Goal: Task Accomplishment & Management: Manage account settings

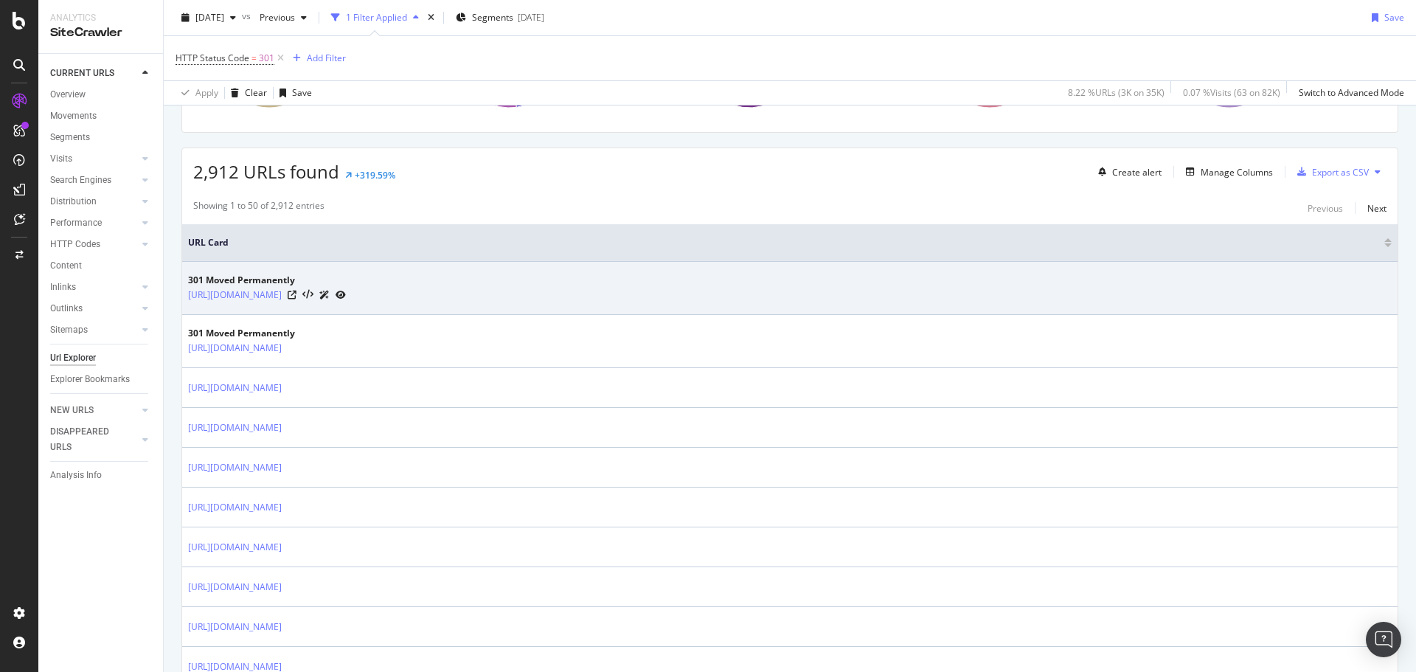
scroll to position [516, 0]
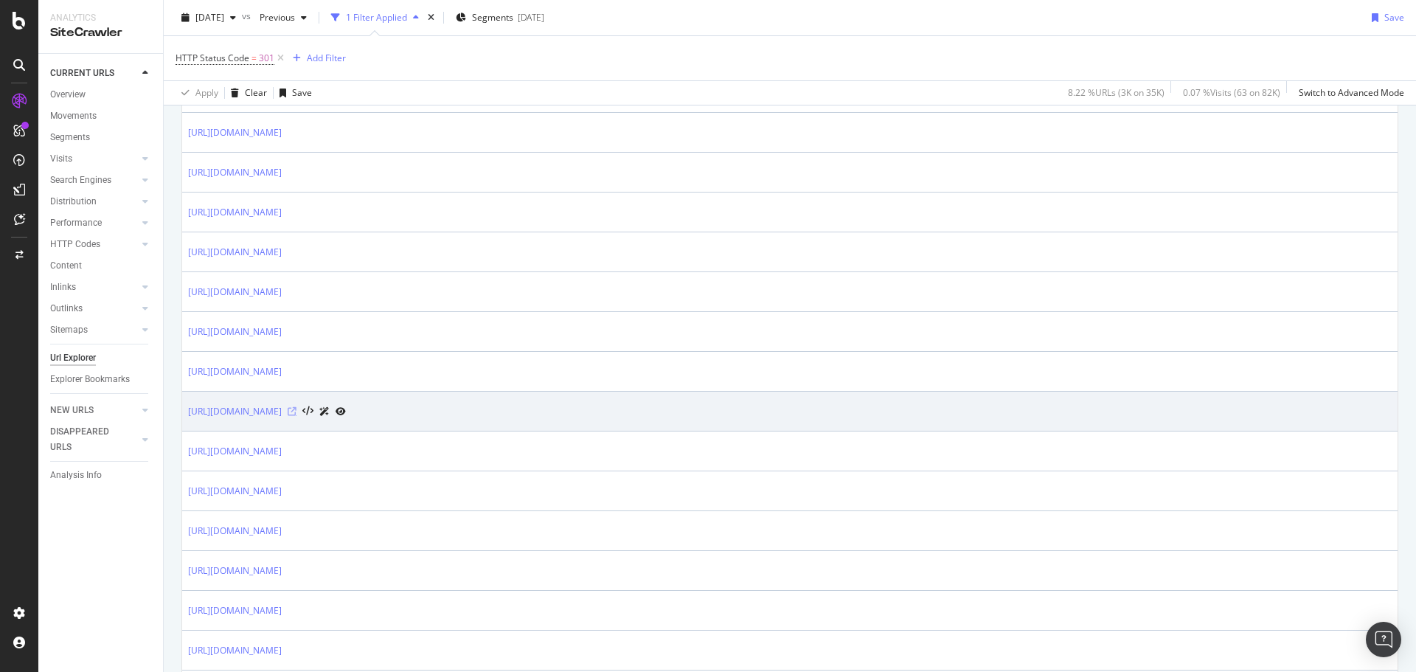
click at [296, 411] on icon at bounding box center [292, 411] width 9 height 9
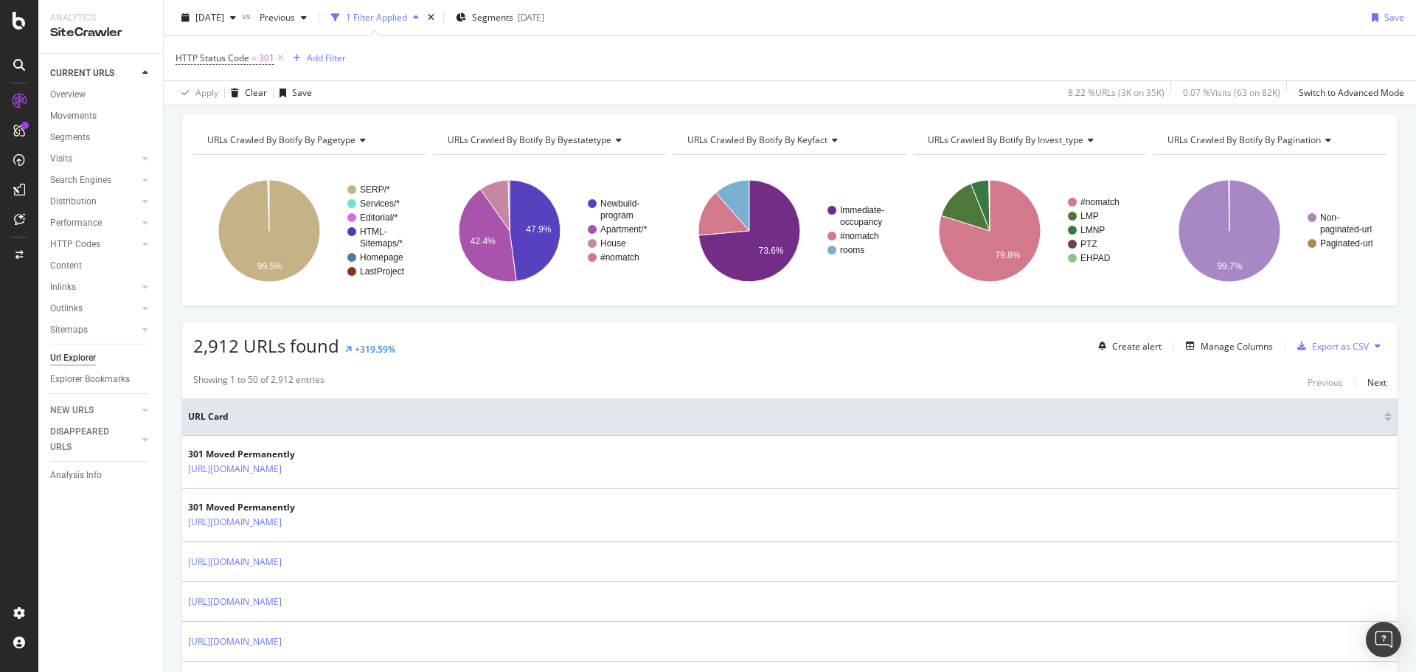
scroll to position [0, 0]
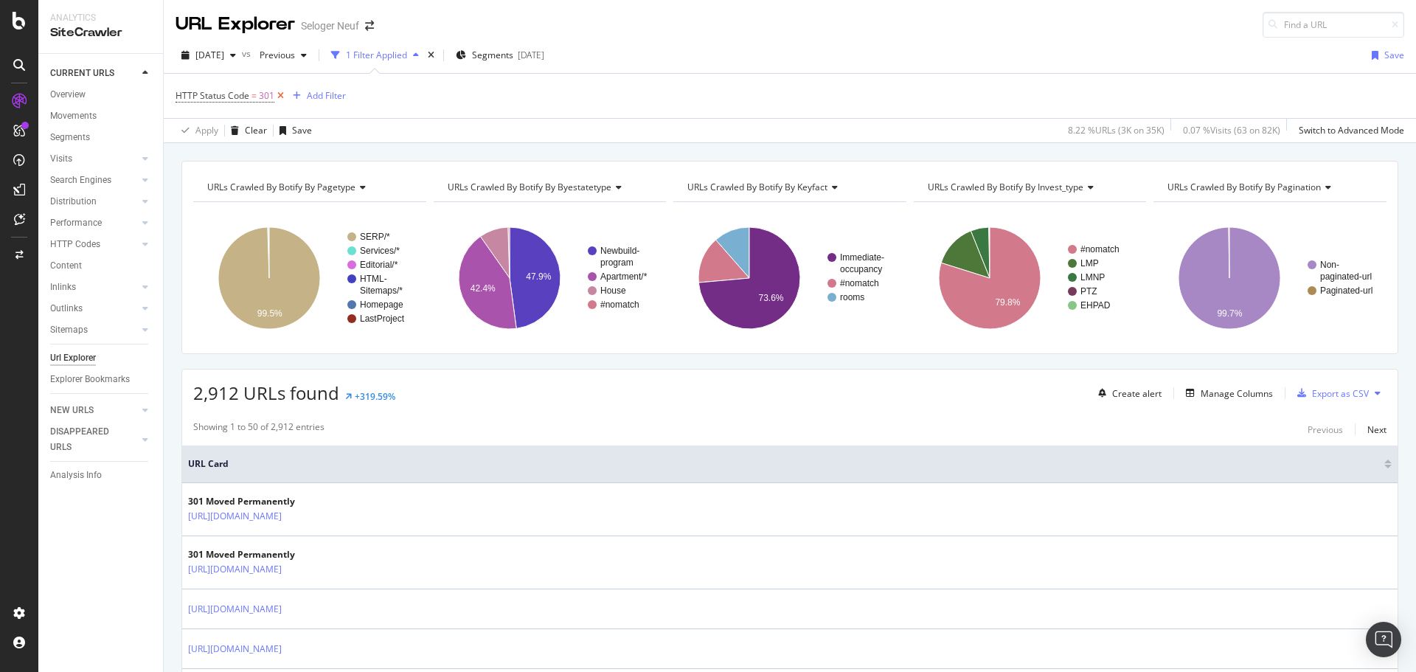
click at [280, 98] on icon at bounding box center [280, 96] width 13 height 15
click at [280, 98] on div "HTTP Status Code = 301 Add Filter" at bounding box center [790, 96] width 1229 height 44
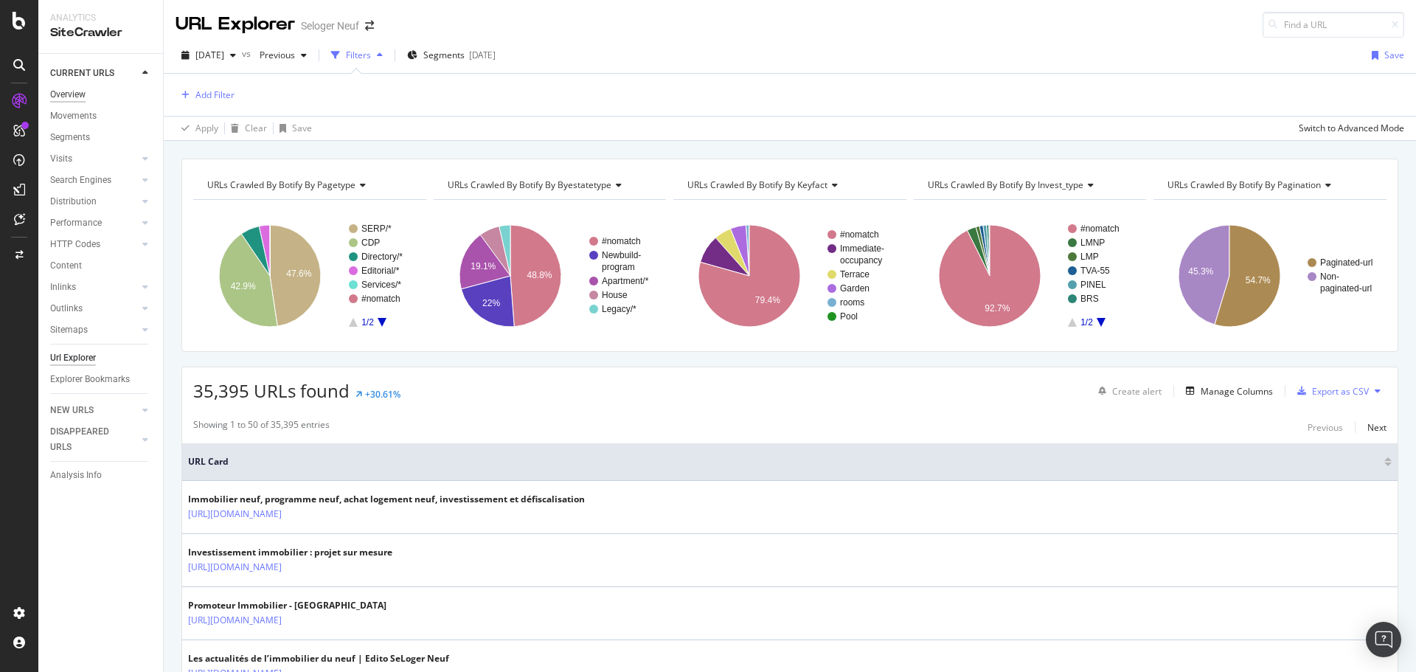
click at [81, 95] on div "Overview" at bounding box center [67, 94] width 35 height 15
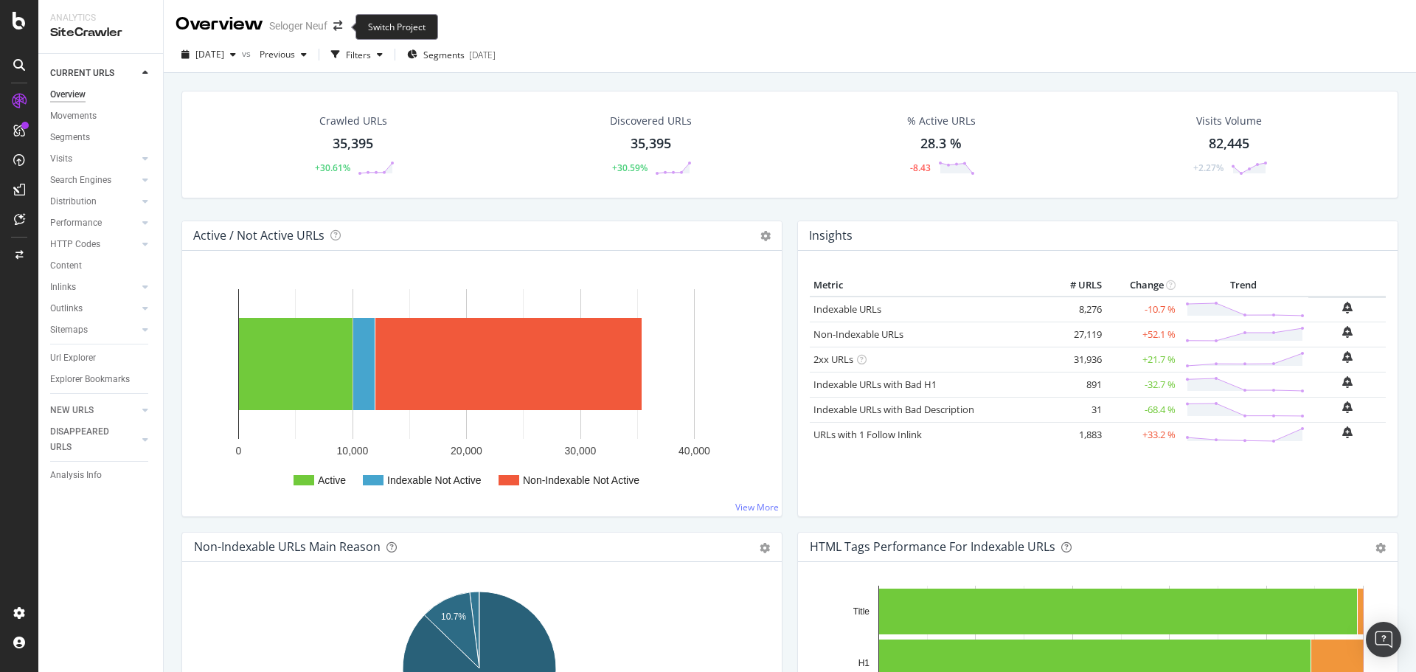
click at [344, 27] on span at bounding box center [337, 26] width 21 height 10
click at [339, 27] on icon "arrow-right-arrow-left" at bounding box center [337, 26] width 9 height 10
click at [339, 27] on body "Analytics SiteCrawler CURRENT URLS Overview Movements Segments Visits Analysis …" at bounding box center [708, 336] width 1416 height 672
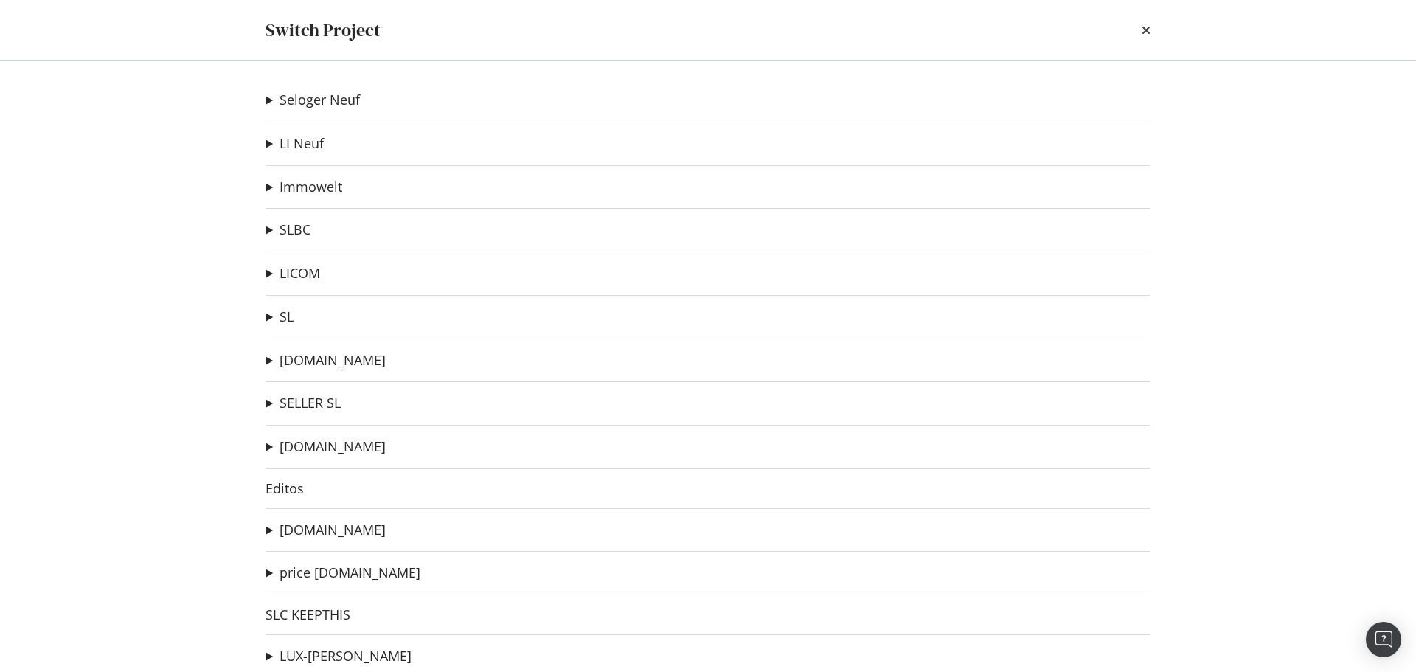
click at [266, 320] on summary "SL" at bounding box center [280, 317] width 28 height 19
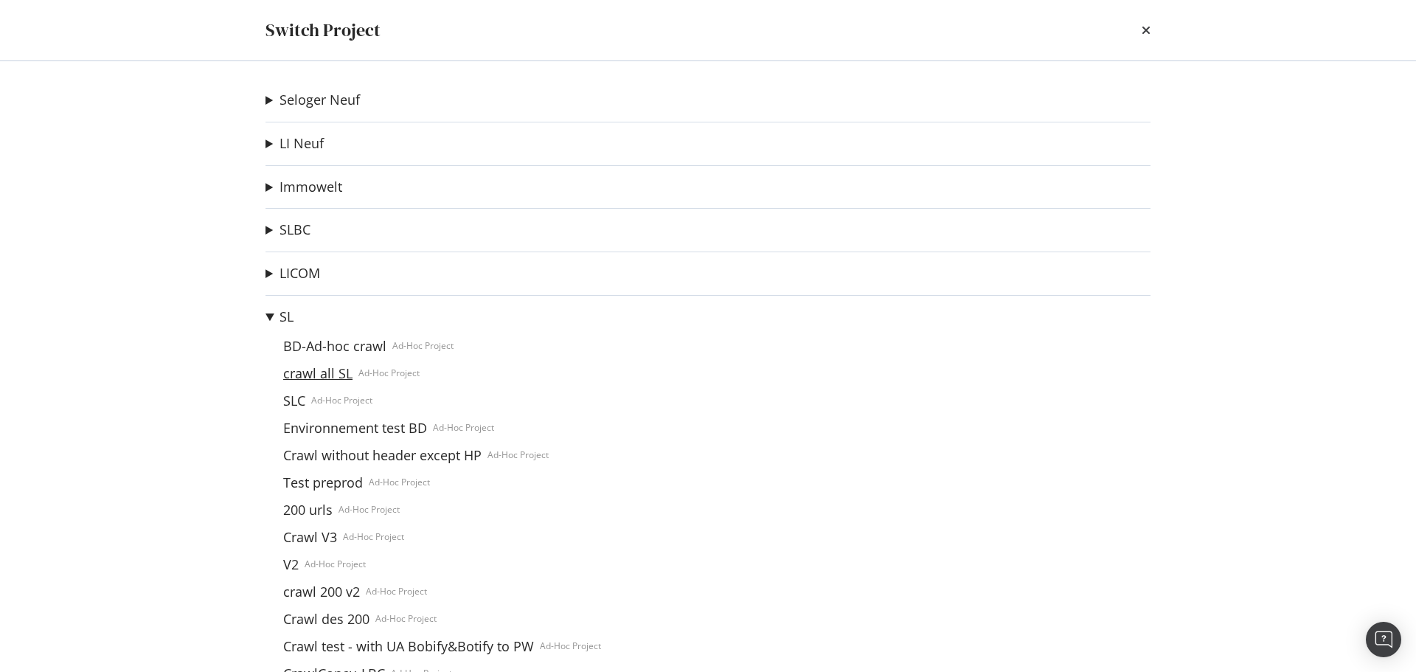
click at [288, 372] on link "crawl all SL" at bounding box center [317, 373] width 81 height 15
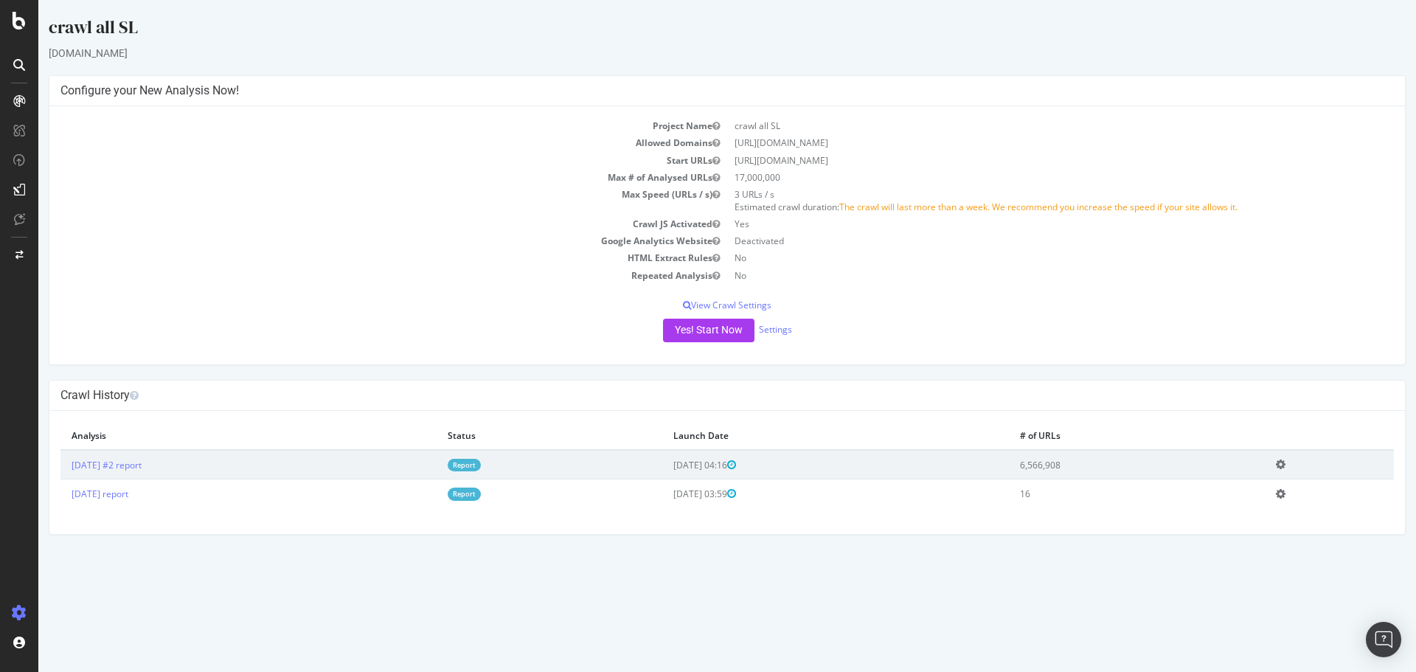
click at [481, 462] on link "Report" at bounding box center [464, 465] width 33 height 13
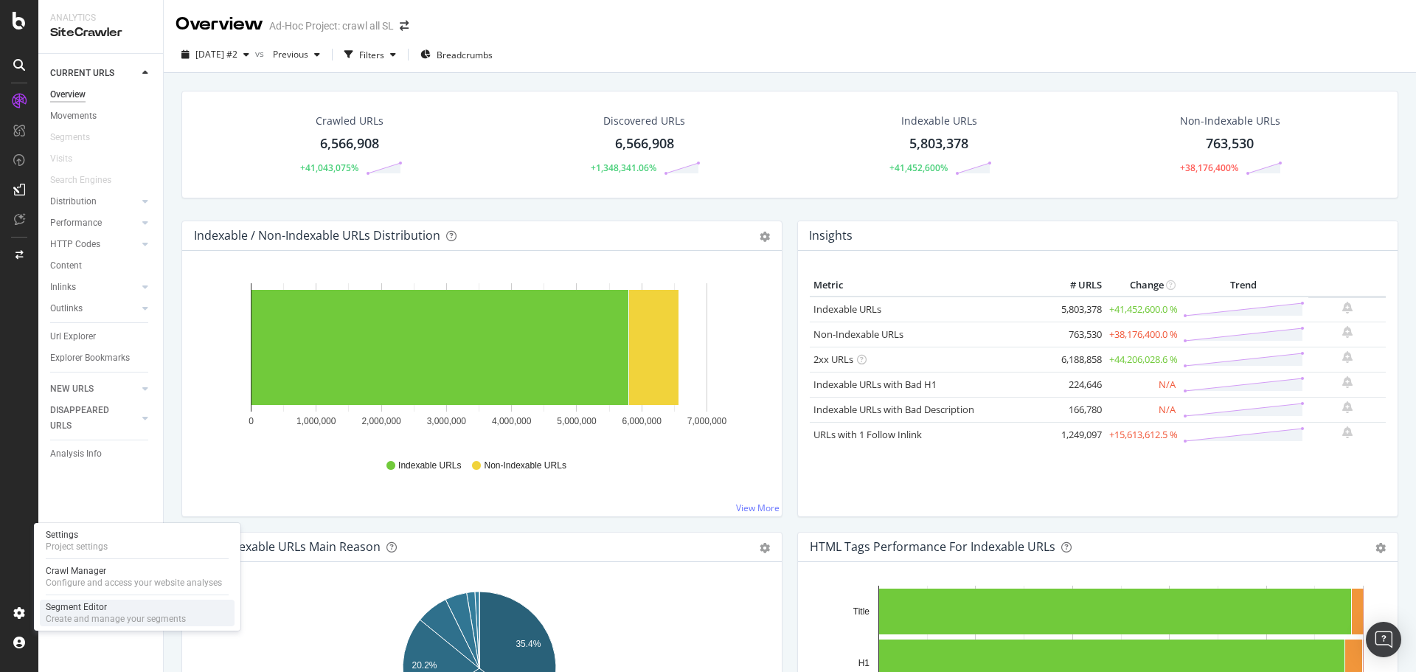
click at [101, 615] on div "Create and manage your segments" at bounding box center [116, 619] width 140 height 12
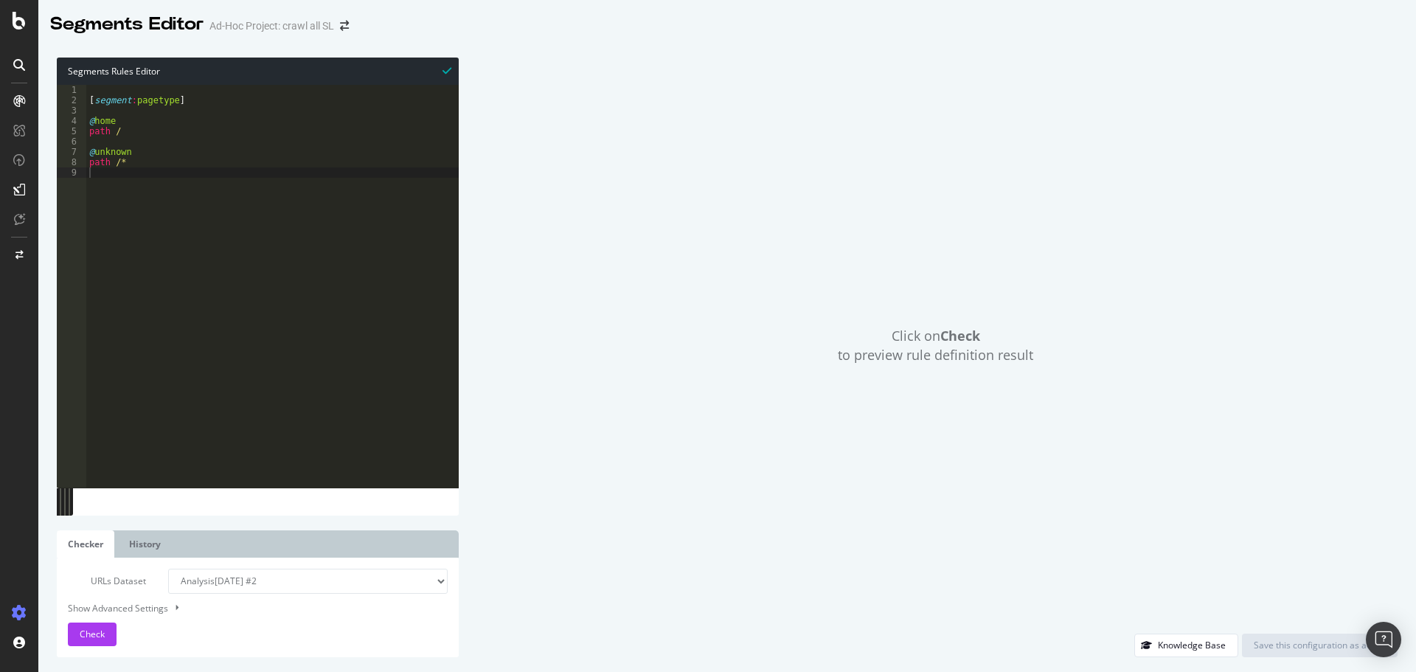
click at [350, 263] on div "[ segment : pagetype ] @ home path / @ unknown path /*" at bounding box center [272, 296] width 372 height 423
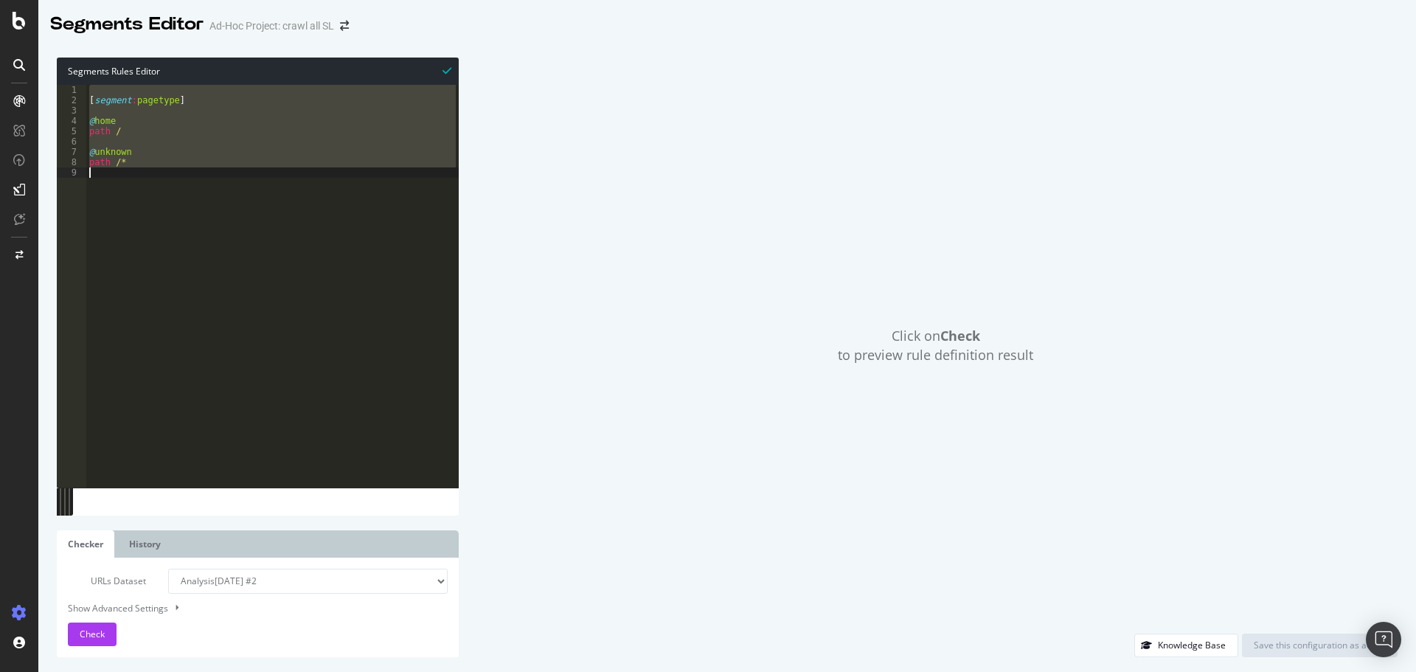
paste textarea "rx:.*\/(recherche-immo).*\/\b(location\/colocation)\b\/\b(commerce)\/(local-com…"
type textarea "path rx:.*\/(recherche-immo).*\/\b(location\/colocation)\b\/\b(commerce)\/(loca…"
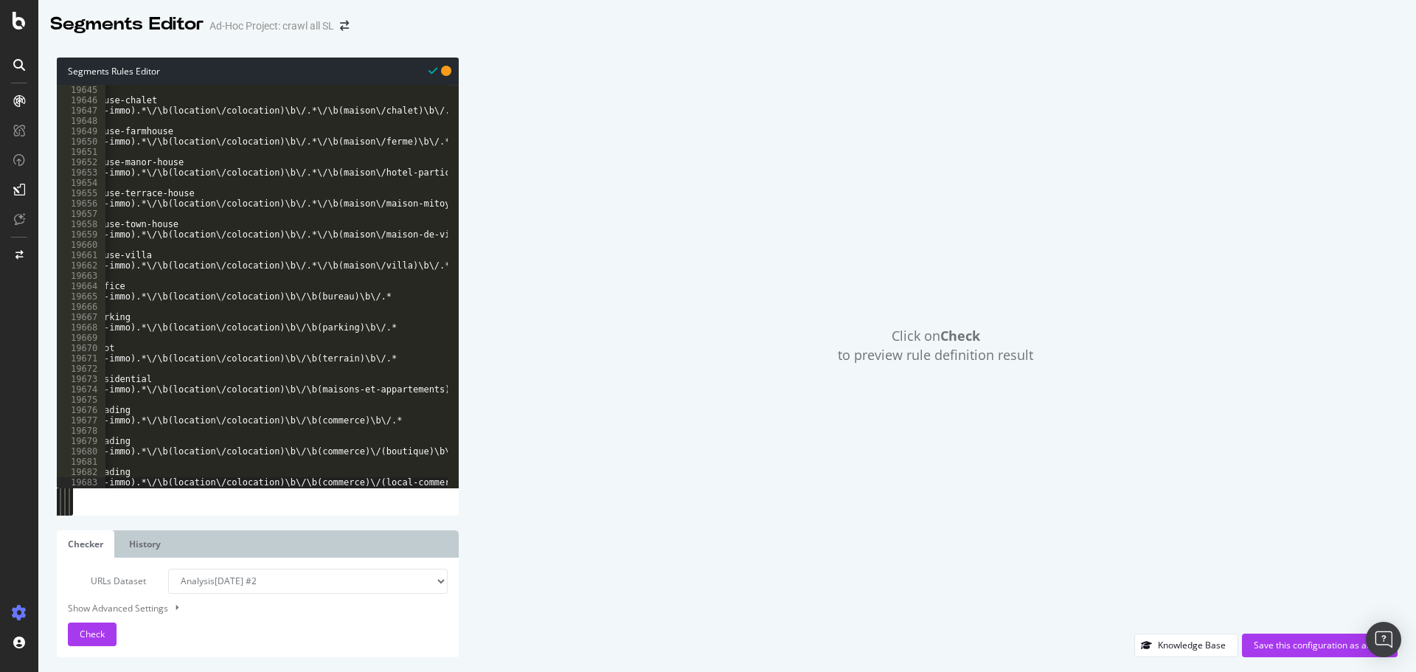
scroll to position [0, 122]
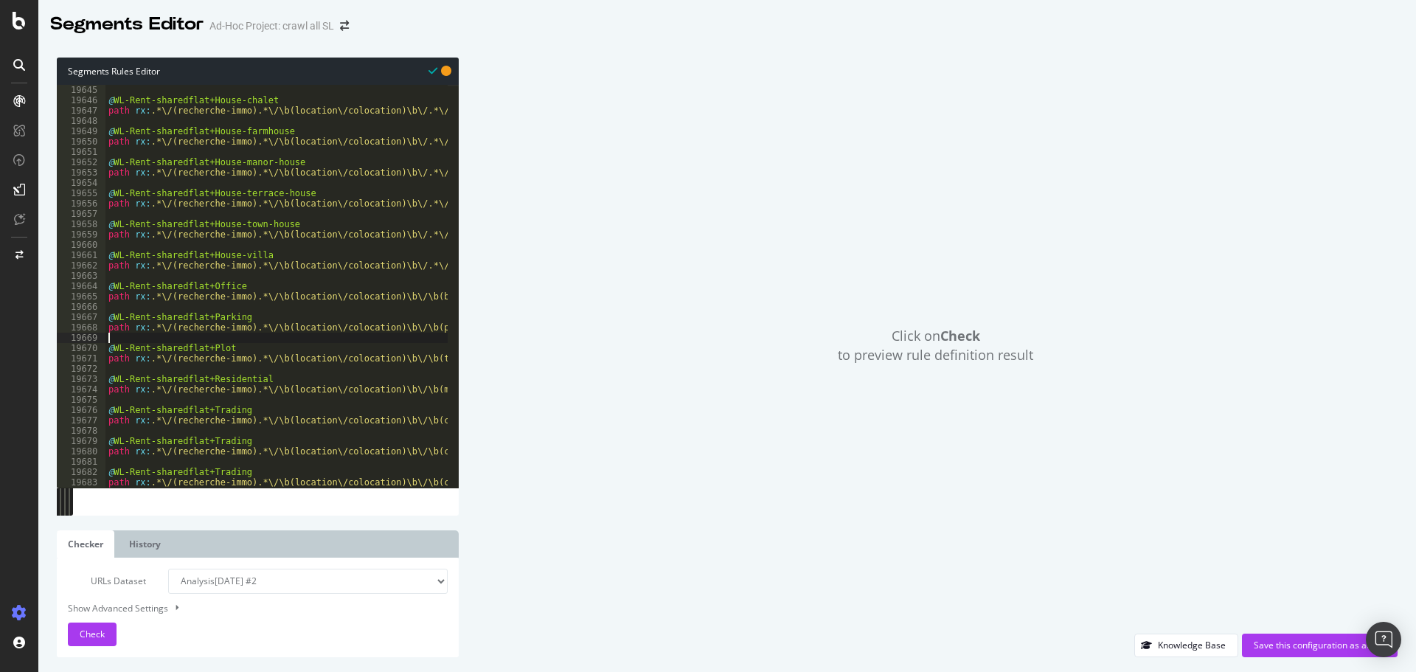
click at [266, 334] on div "@ WL-Rent-sharedflat+House-chalet path rx : .*\/(recherche-immo).*\/\b(location…" at bounding box center [633, 291] width 1057 height 412
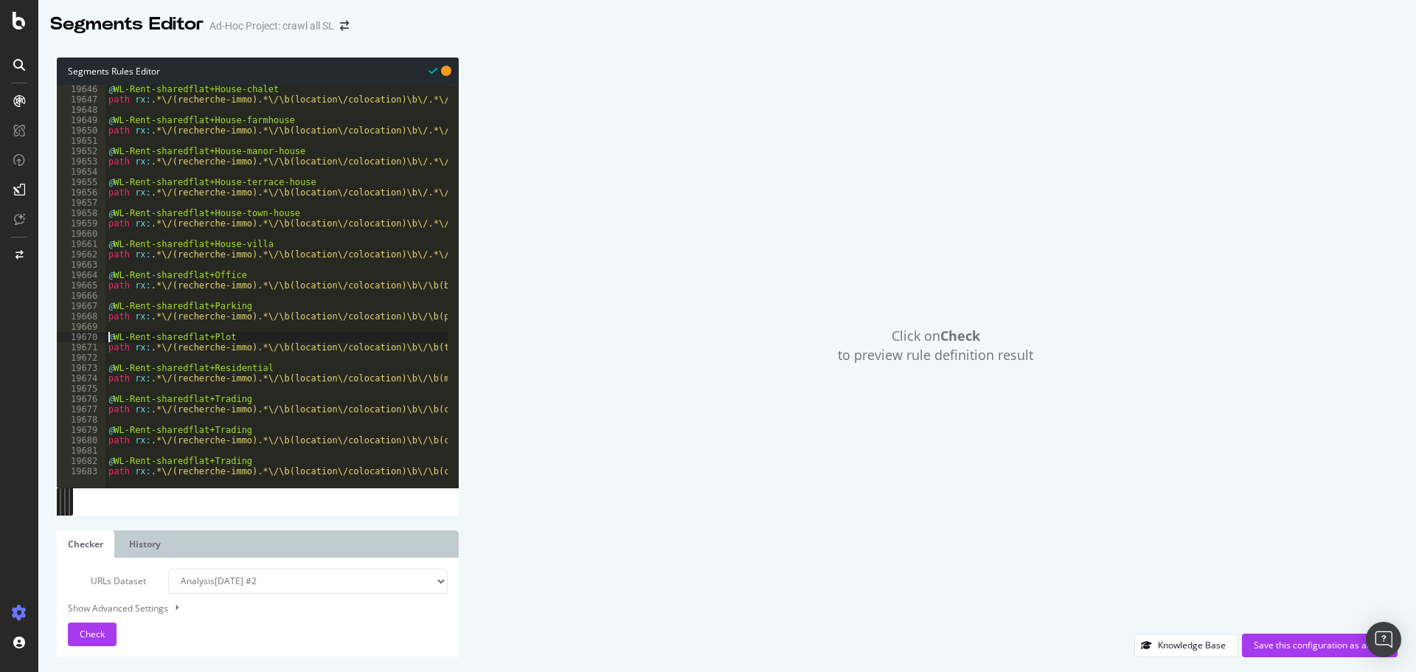
type textarea "path rx:.*\/(recherche-immo).*\/\b(location\/colocation)\b\/\b(terrain)\b\/.*"
type textarea "path rx:.*\/(recherche-immo).*\/\b(location\/colocation)\b\/\b(maisons-et-appar…"
type textarea "path rx:.*\/(recherche-immo).*\/\b(location\/colocation)\b\/\b(commerce)\b\/.*"
type textarea "path rx:.*\/(recherche-immo).*\/\b(location\/colocation)\b\/\b(commerce)\/(bout…"
type textarea "path rx:.*\/(recherche-immo).*\/\b(location\/colocation)\b\/\b(commerce)\/(loca…"
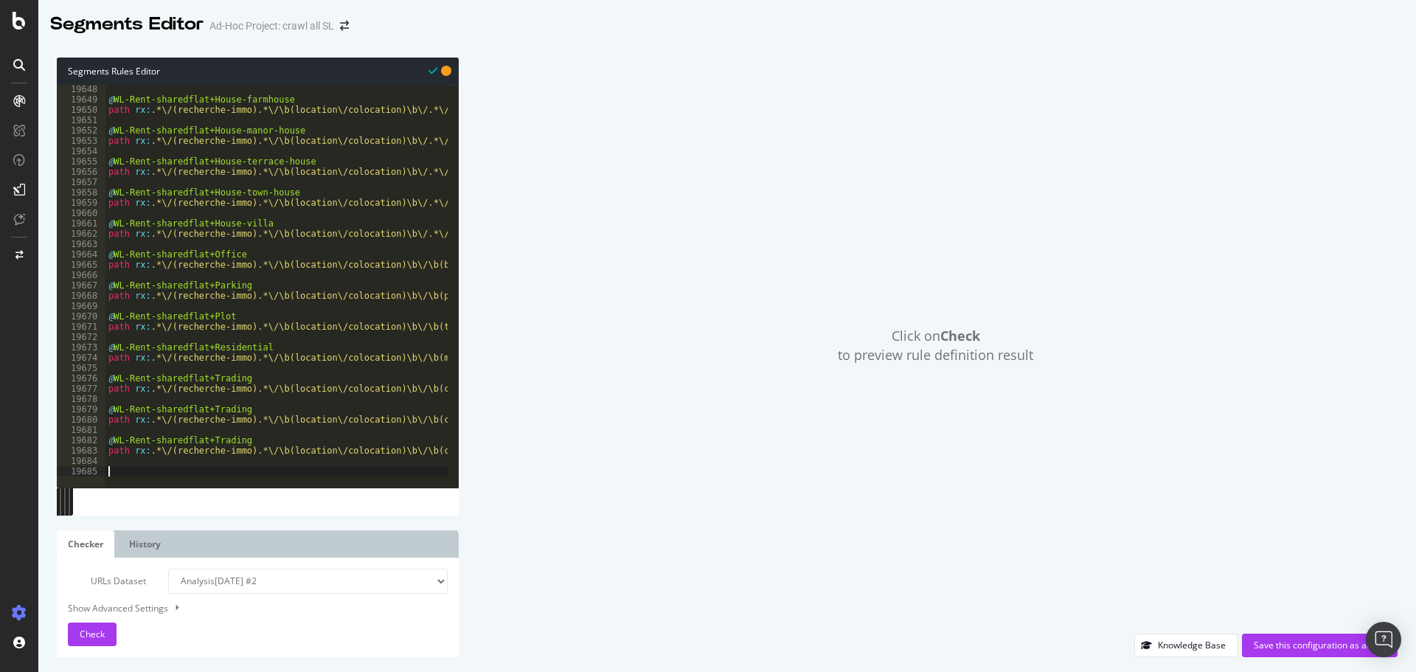
paste textarea ")"
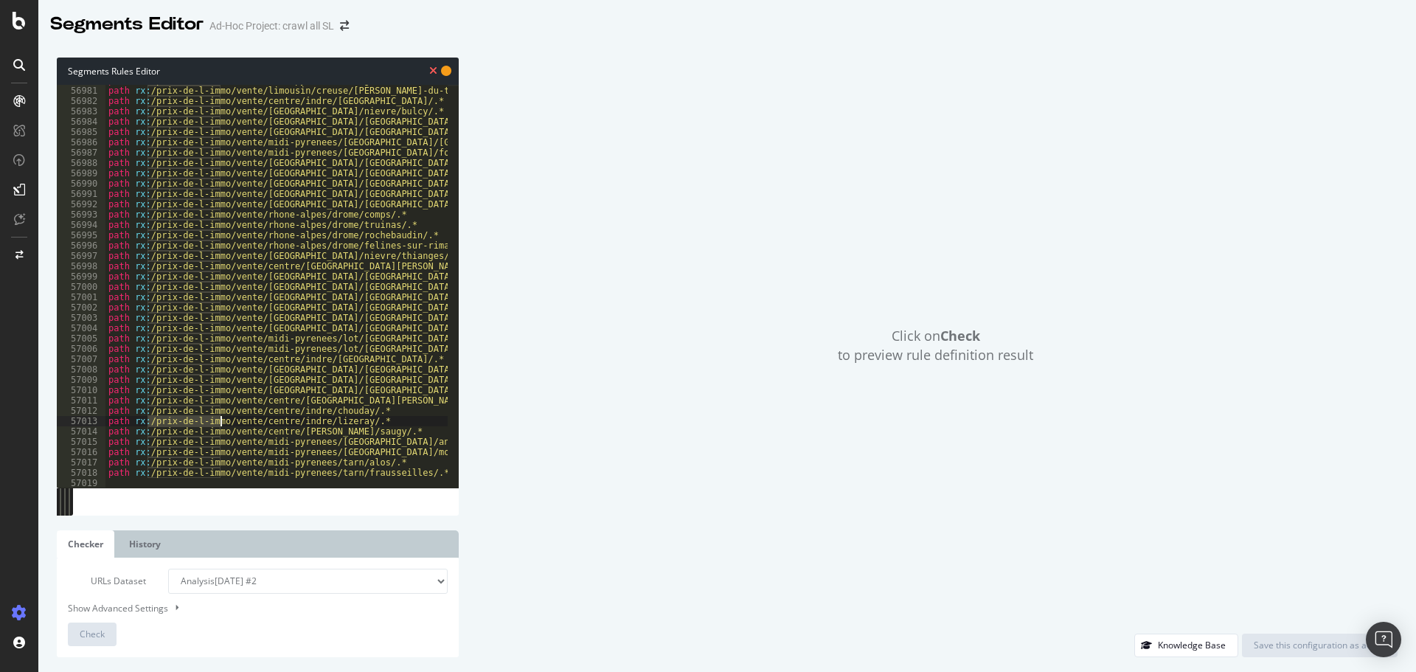
drag, startPoint x: 148, startPoint y: 423, endPoint x: 220, endPoint y: 425, distance: 71.6
click at [220, 425] on div "path rx : /prix-de-l-immo/vente/midi-pyrenees/ariege/belloc/.* path rx : /prix-…" at bounding box center [633, 281] width 1057 height 412
type textarea "path rx:/prix-de-l-immo/vente/centre/indre/lizeray/.*"
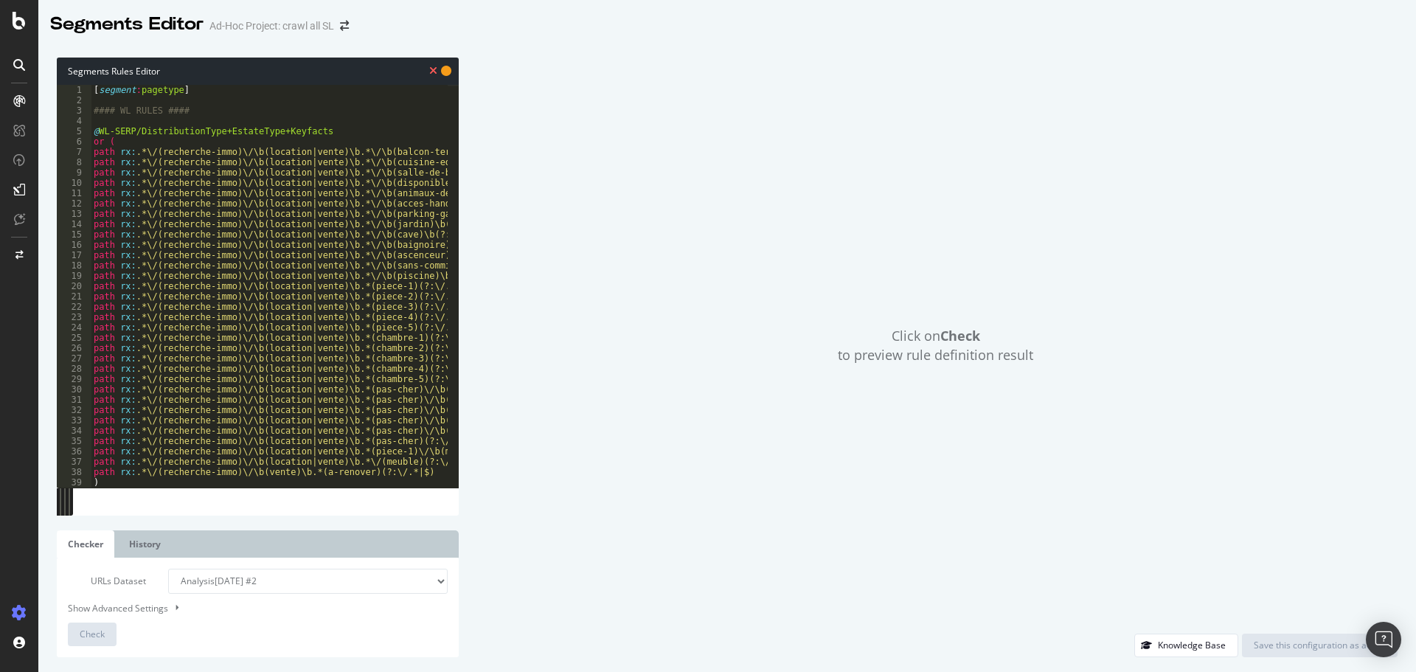
click at [213, 103] on div "[ segment : pagetype ] #### WL RULES #### @ WL-SERP/DistributionType+EstateType…" at bounding box center [619, 291] width 1057 height 412
click at [209, 119] on div "[ segment : pagetype ] #### WL RULES #### @ WL-SERP/DistributionType+EstateType…" at bounding box center [619, 291] width 1057 height 412
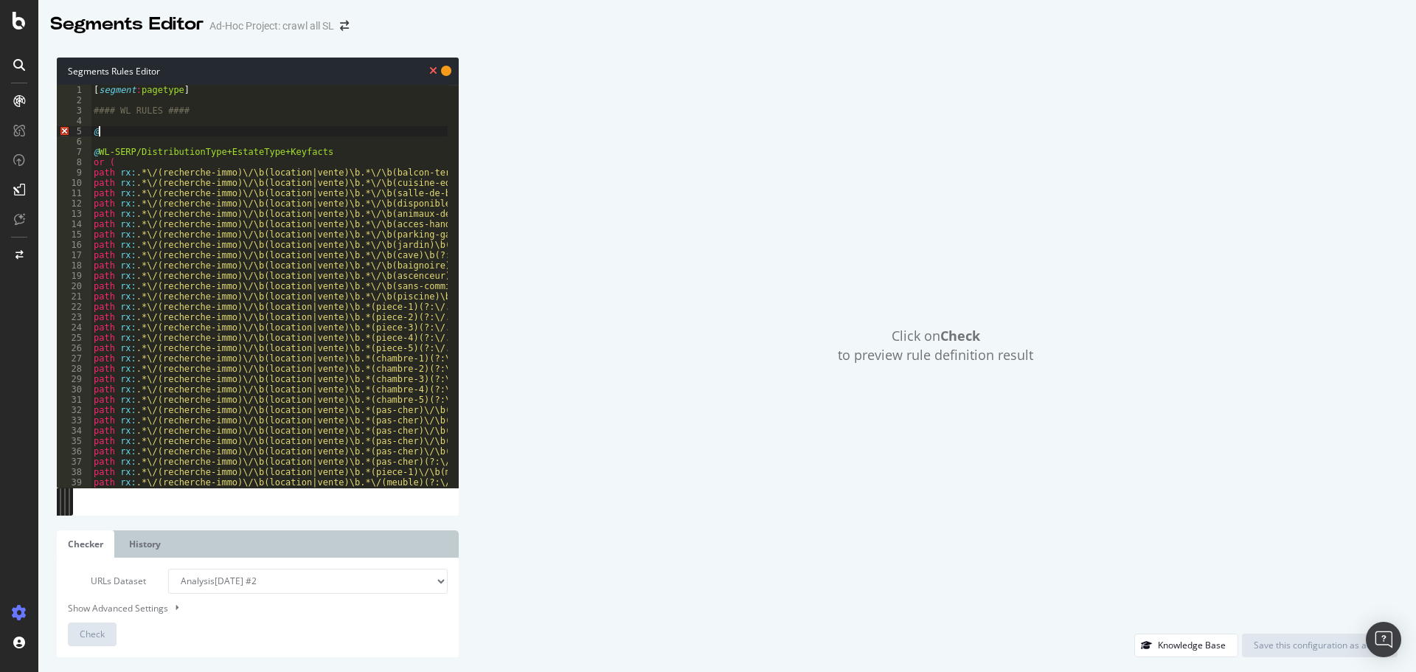
type textarea "@Pricemap"
paste textarea "/prix-de-l-immo"
type textarea "path rx:.*/prix-de-l-immo/.*"
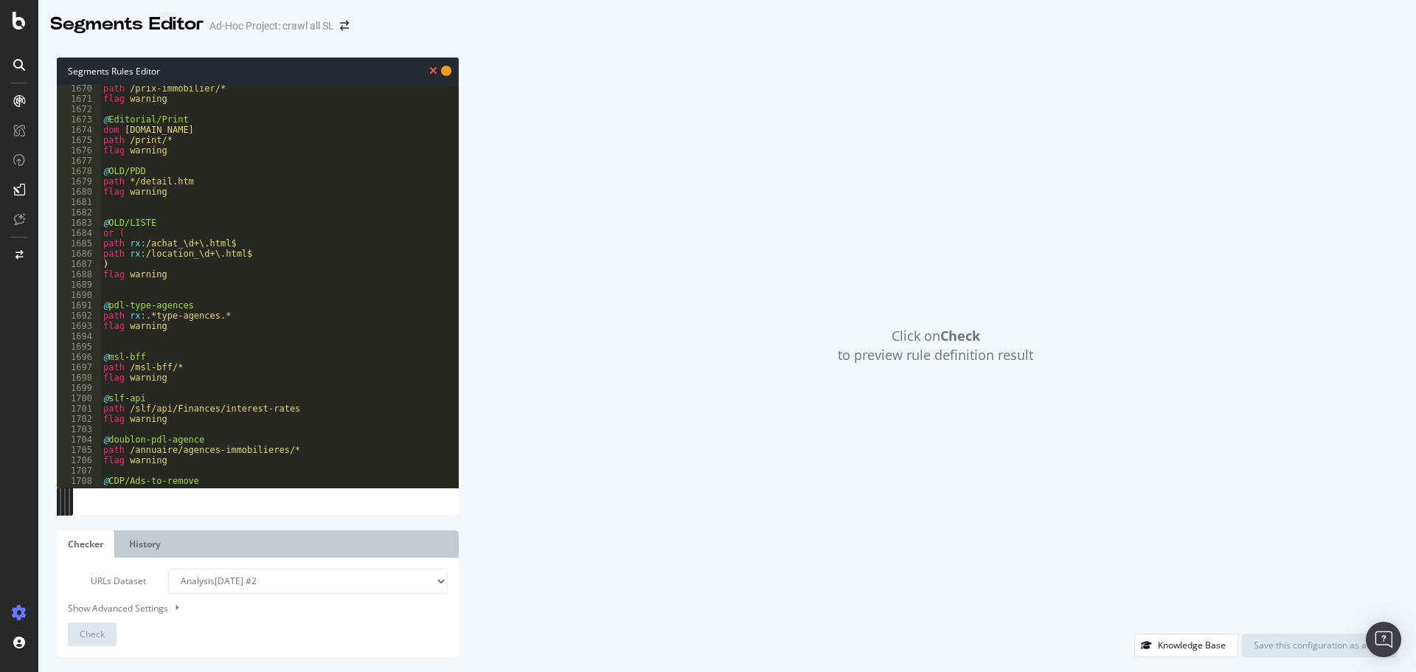
scroll to position [0, 0]
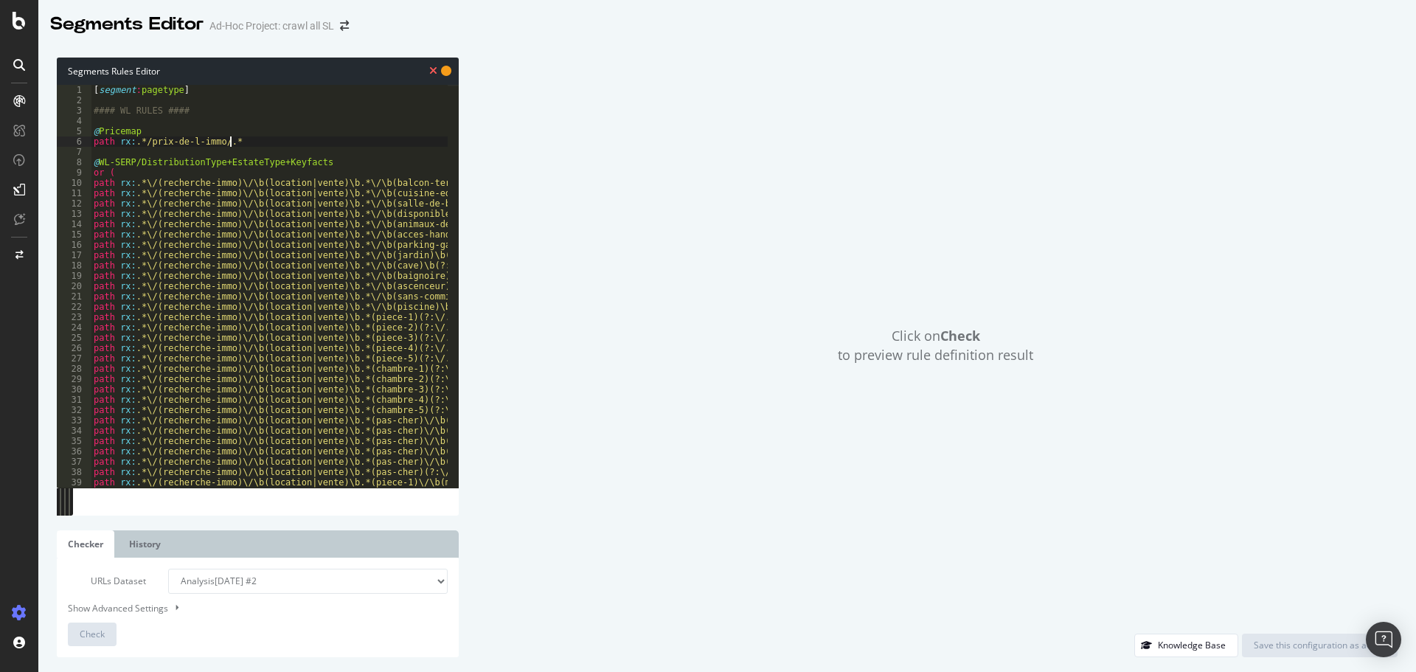
click at [292, 372] on div "[ segment : pagetype ] #### WL RULES #### @ Pricemap path rx : .*/prix-de-l-imm…" at bounding box center [619, 291] width 1057 height 412
click at [178, 118] on div "[ segment : pagetype ] #### WL RULES #### @ Pricemap path rx : .*/prix-de-l-imm…" at bounding box center [619, 291] width 1057 height 412
click at [432, 69] on icon at bounding box center [433, 71] width 8 height 10
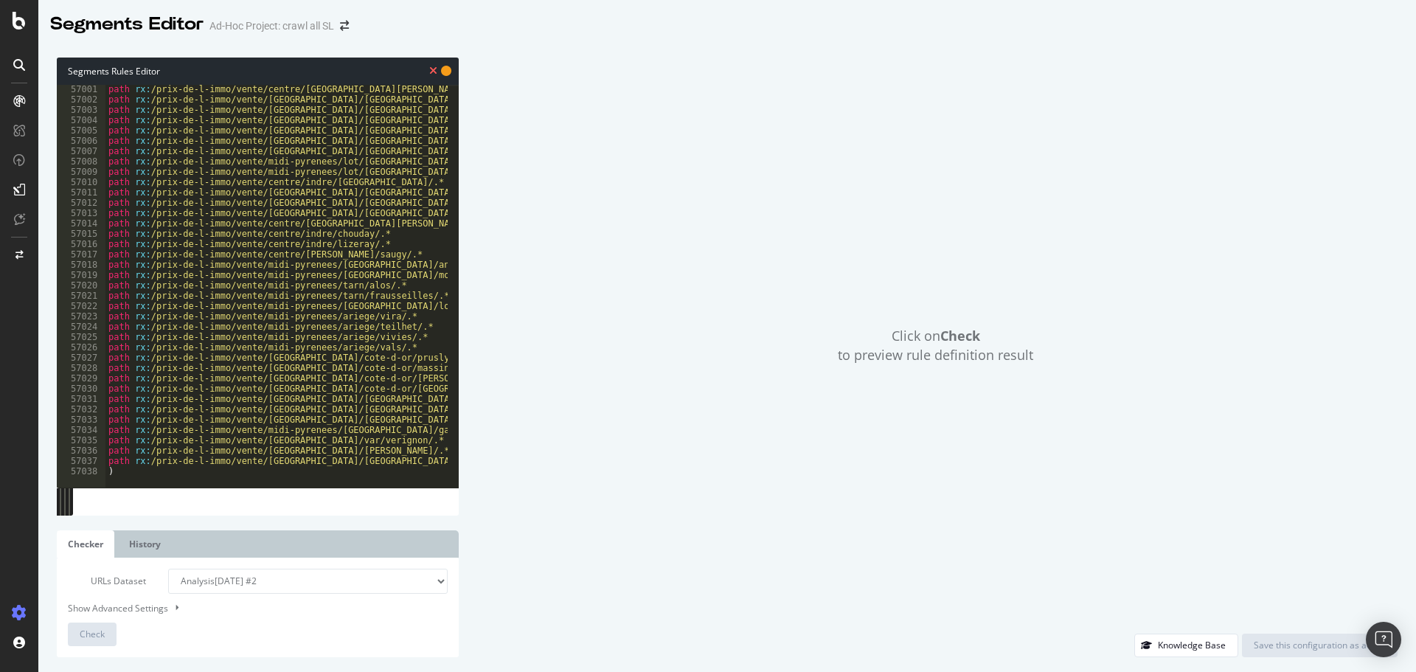
scroll to position [23775, 0]
click at [164, 626] on div "URLs Dataset Analysis 2025 Aug. 26th #2 Analysis 2025 Aug. 26th Or paste a list…" at bounding box center [258, 607] width 380 height 77
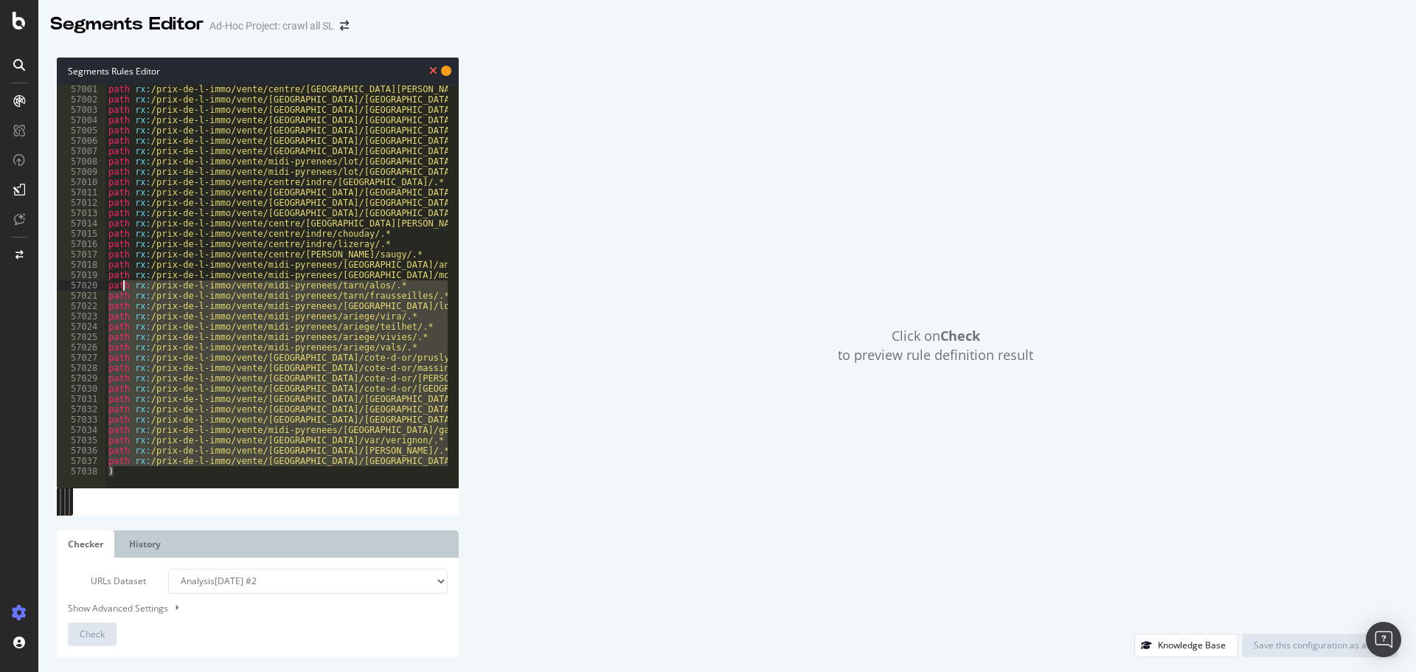
drag, startPoint x: 150, startPoint y: 468, endPoint x: 122, endPoint y: 289, distance: 180.7
click at [122, 289] on div "path rx : /prix-de-l-immo/vente/centre/loir-et-cher/le-plessis-l-echelle/.* pat…" at bounding box center [633, 290] width 1057 height 412
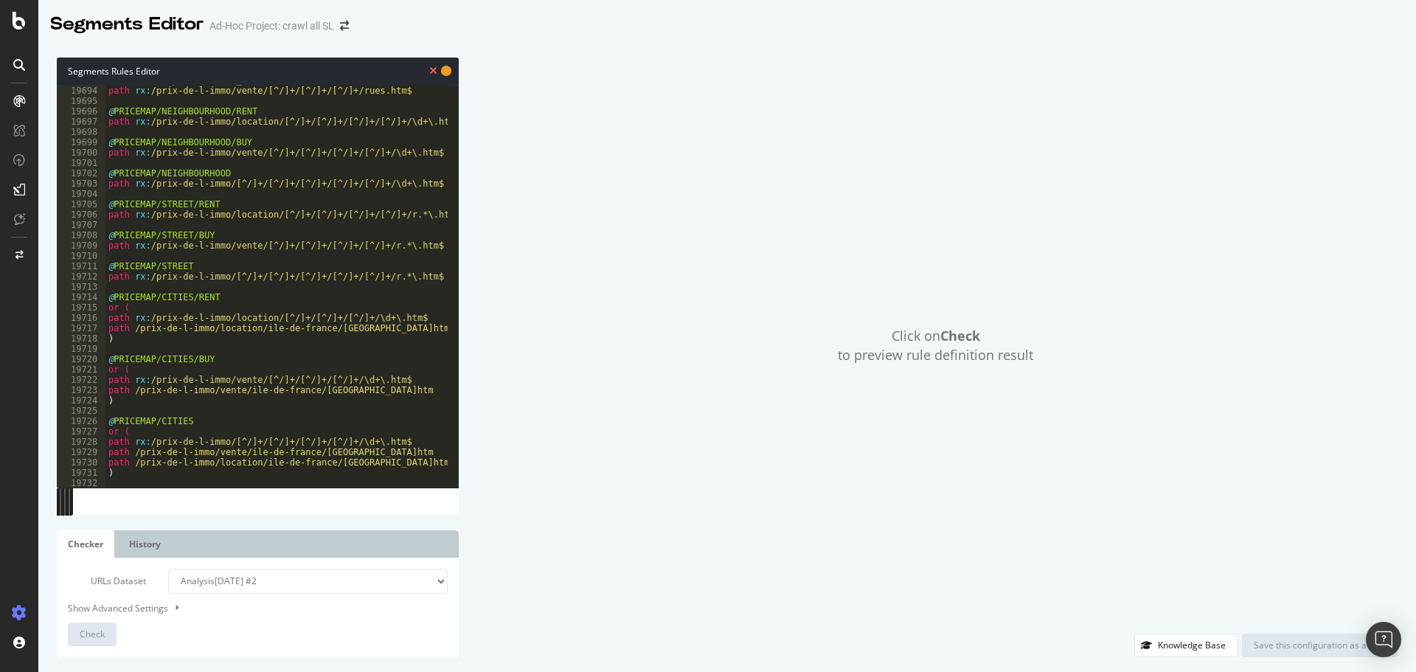
scroll to position [8335, 0]
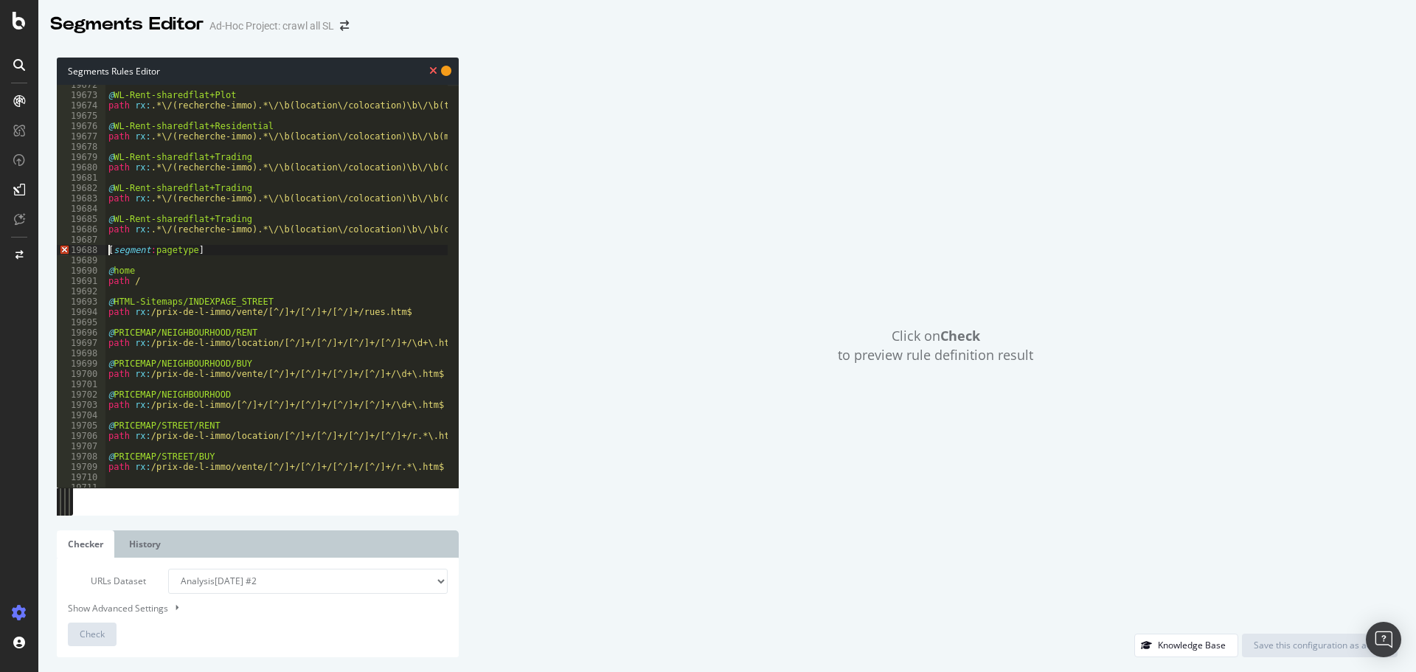
click at [108, 251] on div "@ WL-Rent-sharedflat+Plot path rx : .*\/(recherche-immo).*\/\b(location\/coloca…" at bounding box center [633, 286] width 1057 height 412
drag, startPoint x: 190, startPoint y: 253, endPoint x: 192, endPoint y: 268, distance: 15.8
click at [190, 252] on div "@ WL-Rent-sharedflat+Plot path rx : .*\/(recherche-immo).*\/\b(location\/coloca…" at bounding box center [633, 286] width 1057 height 412
click at [194, 282] on div "@ WL-Rent-sharedflat+Plot path rx : .*\/(recherche-immo).*\/\b(location\/coloca…" at bounding box center [633, 286] width 1057 height 412
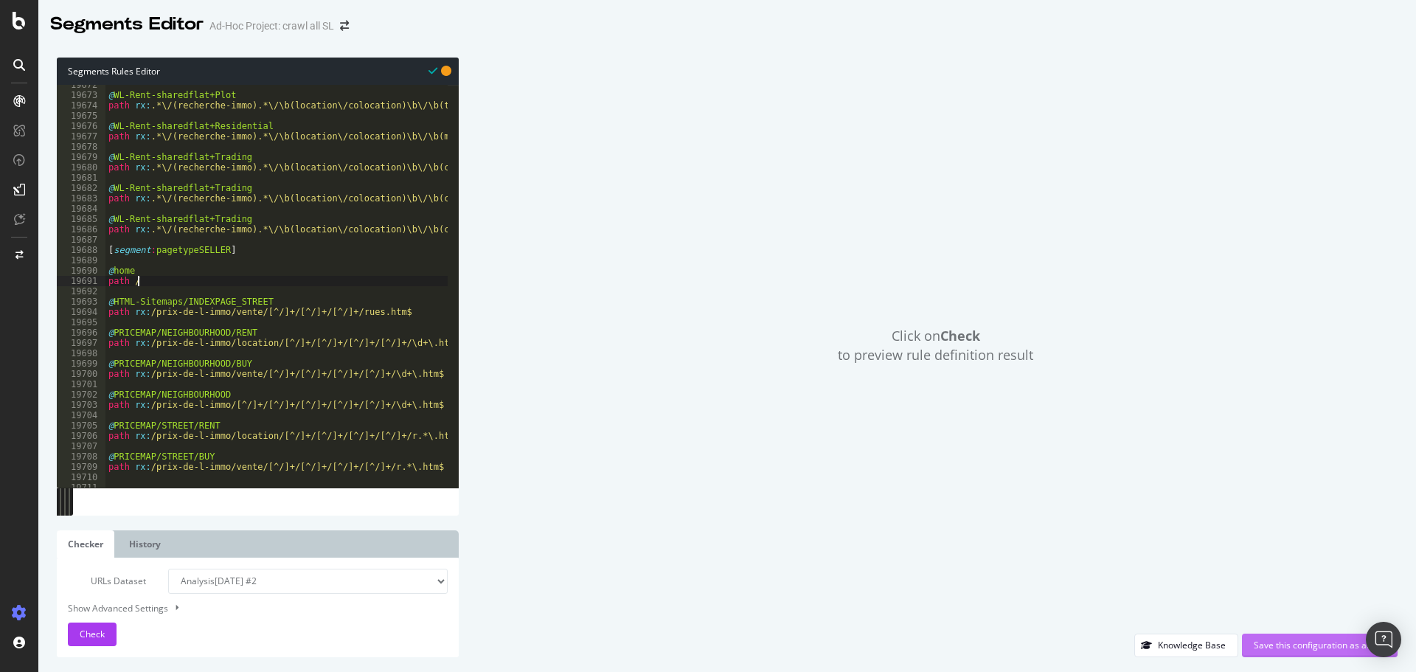
type textarea "path /"
click at [1295, 642] on div "Save this configuration as active" at bounding box center [1320, 645] width 132 height 13
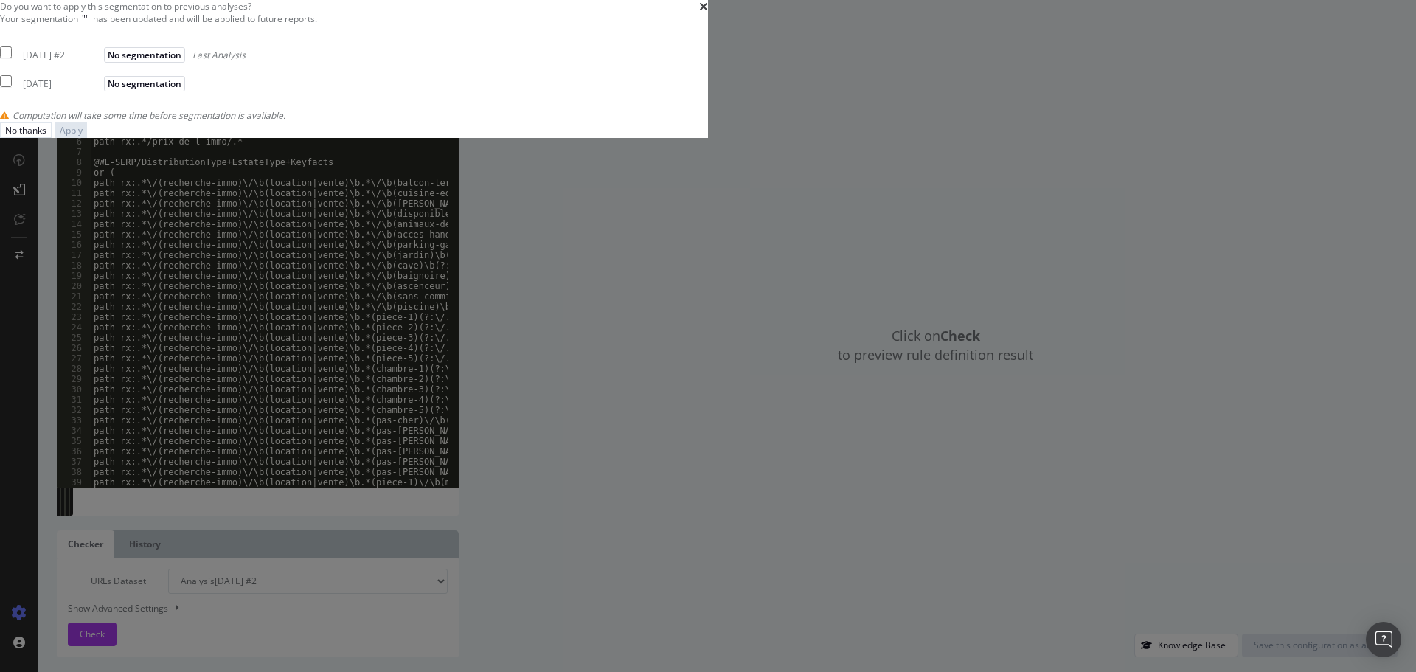
click at [100, 61] on div "2025 Aug. 26th #2" at bounding box center [61, 55] width 77 height 13
checkbox input "true"
click at [83, 136] on div "Apply" at bounding box center [71, 130] width 23 height 13
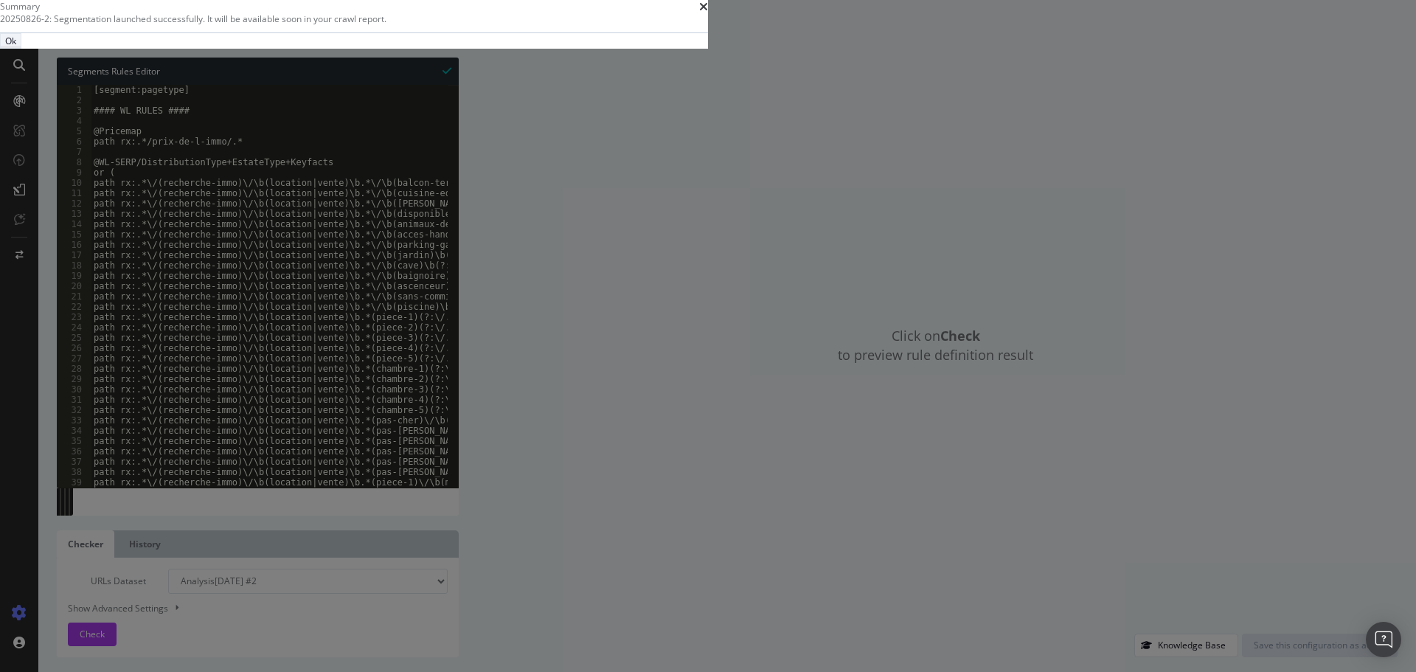
click at [16, 47] on div "Ok" at bounding box center [10, 41] width 11 height 13
click at [970, 389] on div "Click on Check to preview rule definition result" at bounding box center [935, 346] width 924 height 576
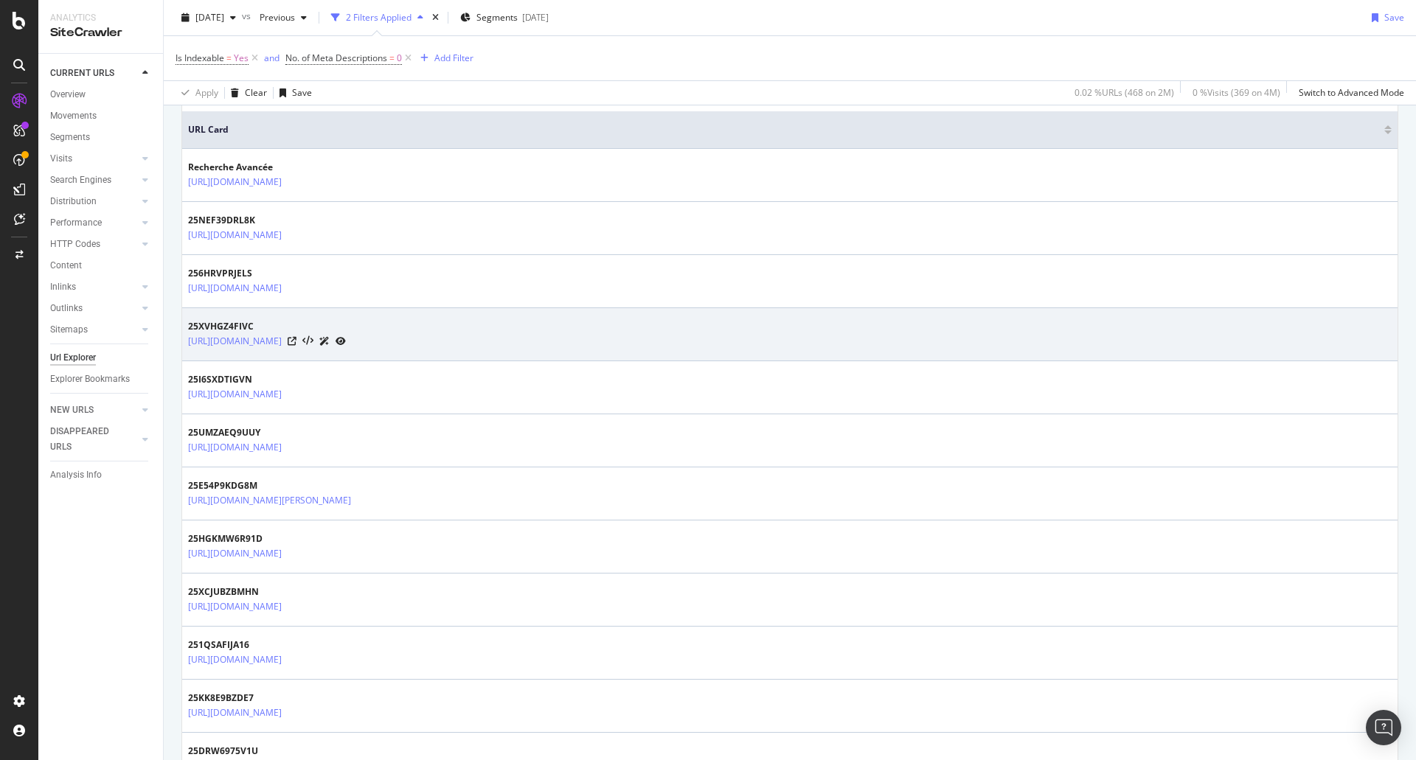
scroll to position [516, 0]
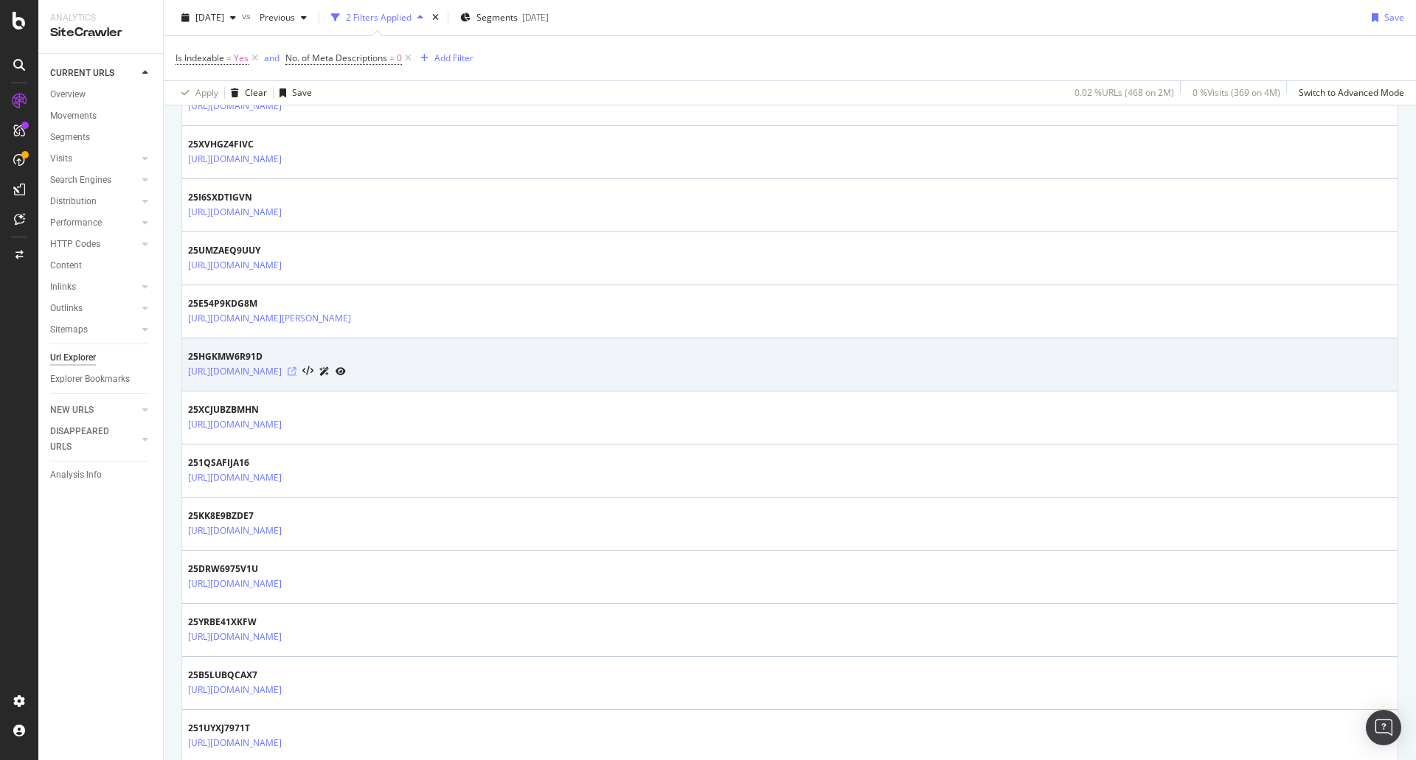
click at [296, 374] on icon at bounding box center [292, 371] width 9 height 9
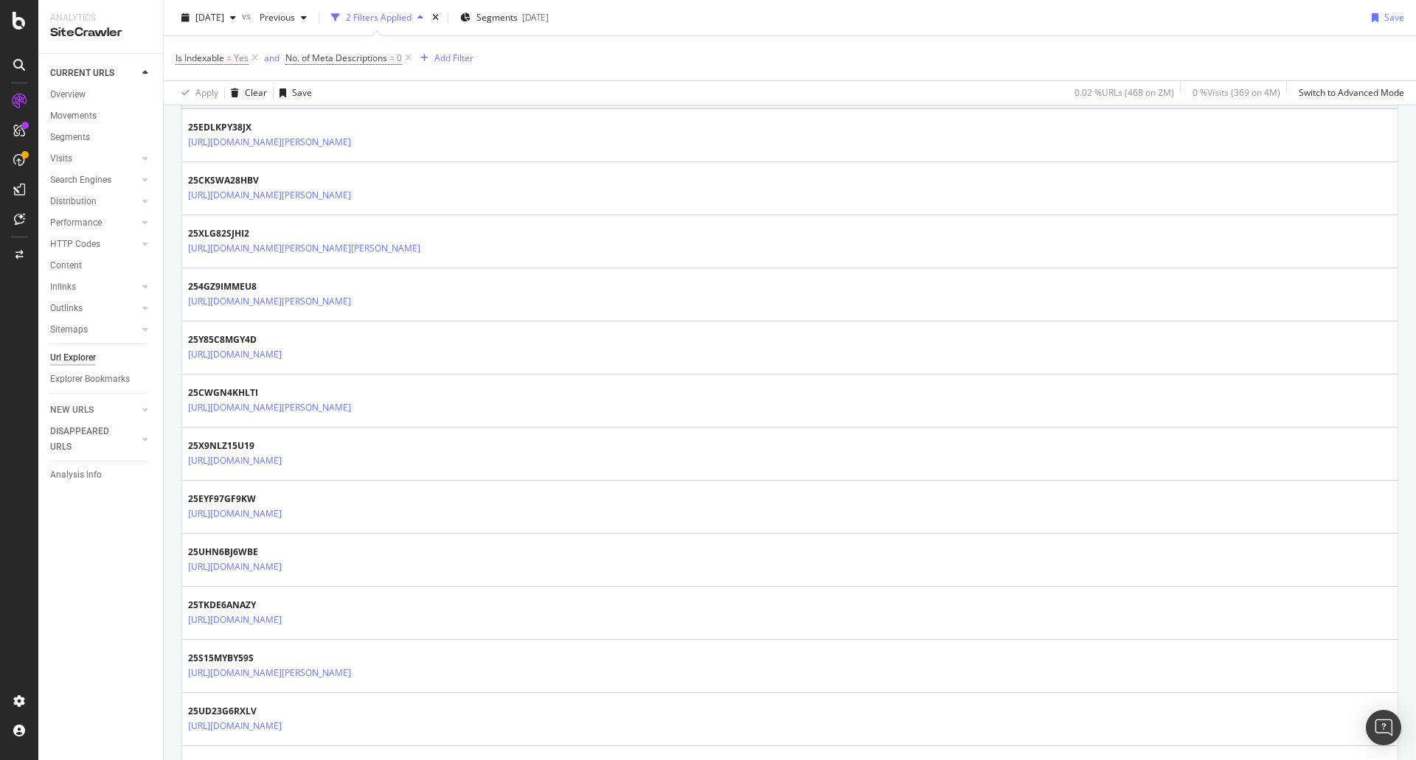
scroll to position [2286, 0]
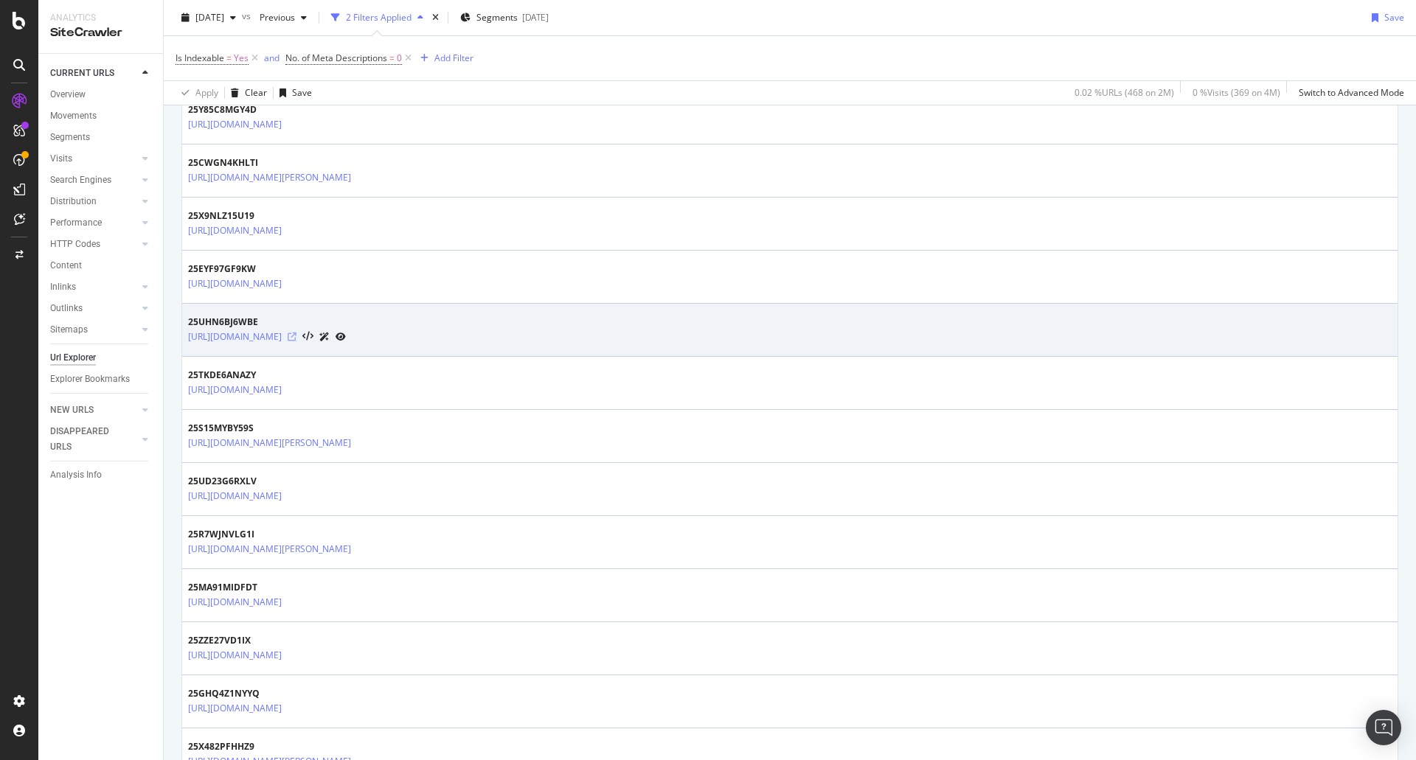
click at [296, 335] on icon at bounding box center [292, 337] width 9 height 9
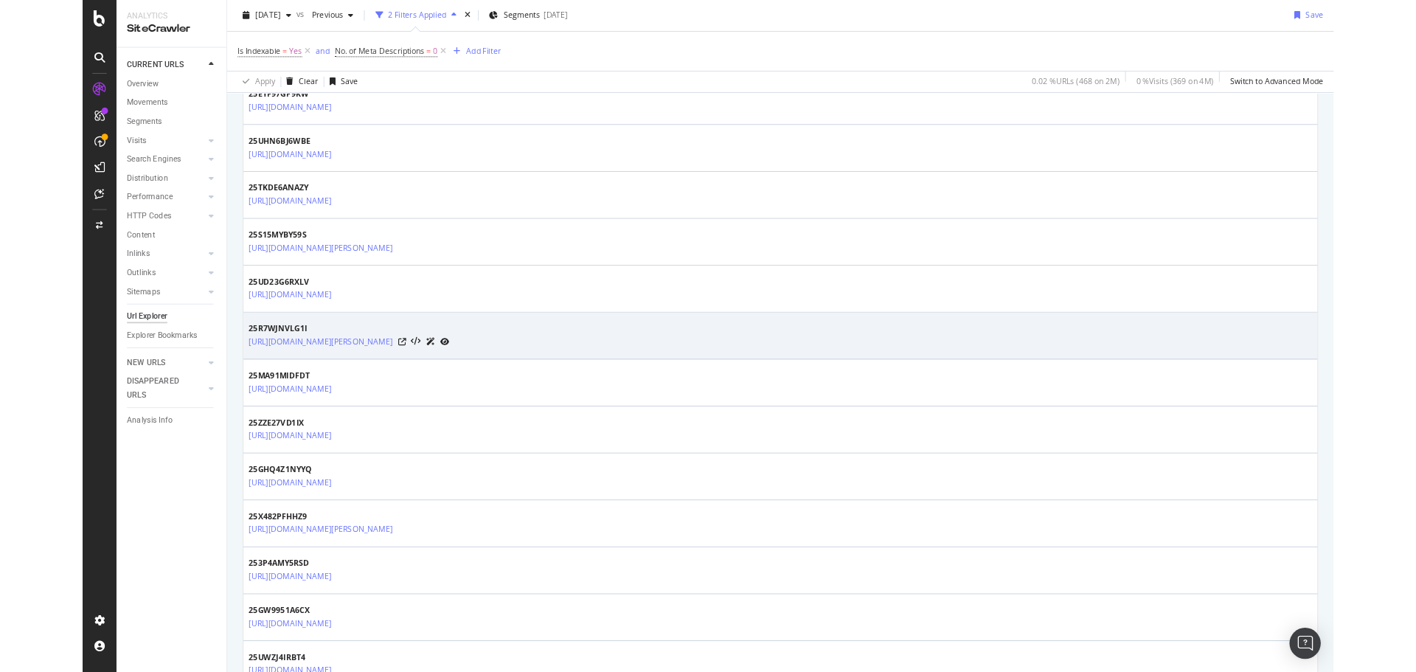
scroll to position [2552, 0]
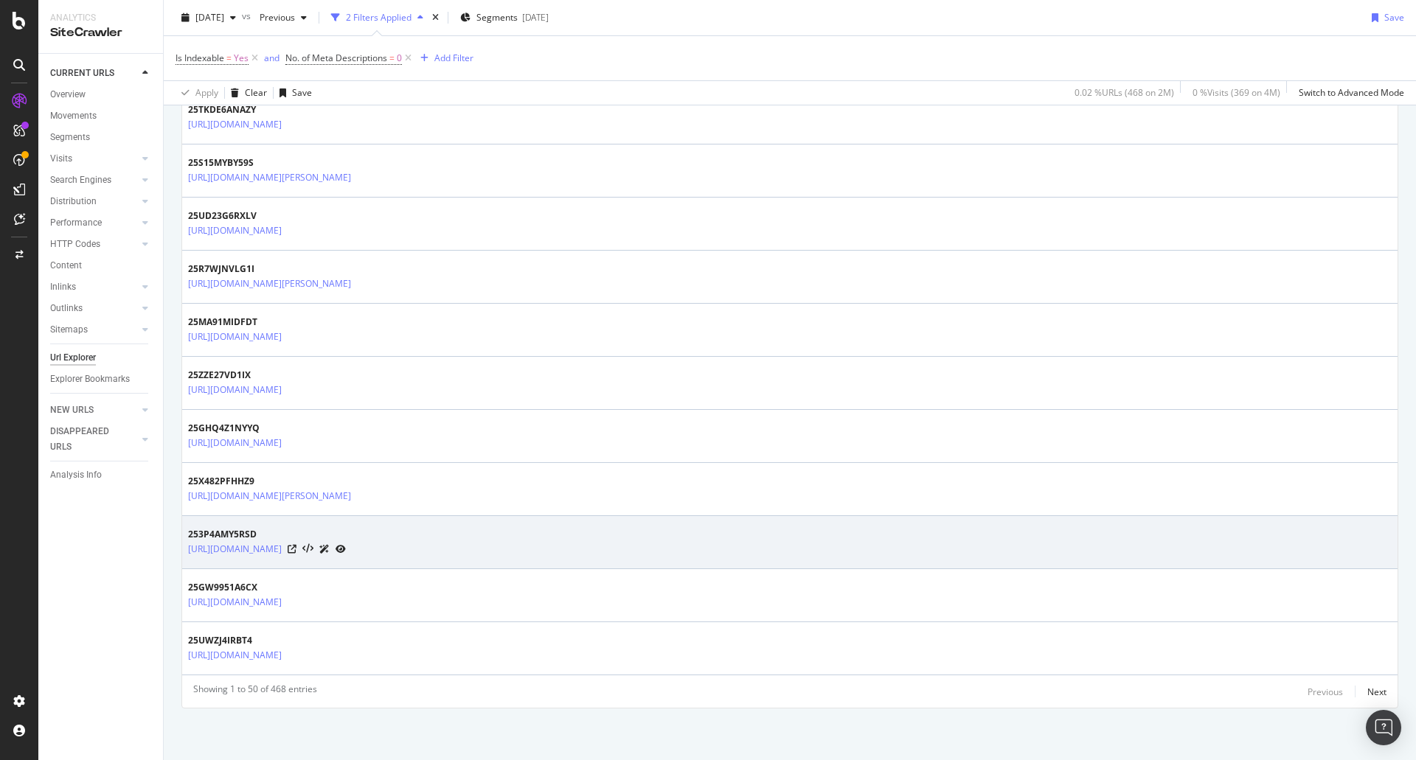
click at [346, 546] on div at bounding box center [317, 548] width 58 height 15
click at [296, 549] on icon at bounding box center [292, 549] width 9 height 9
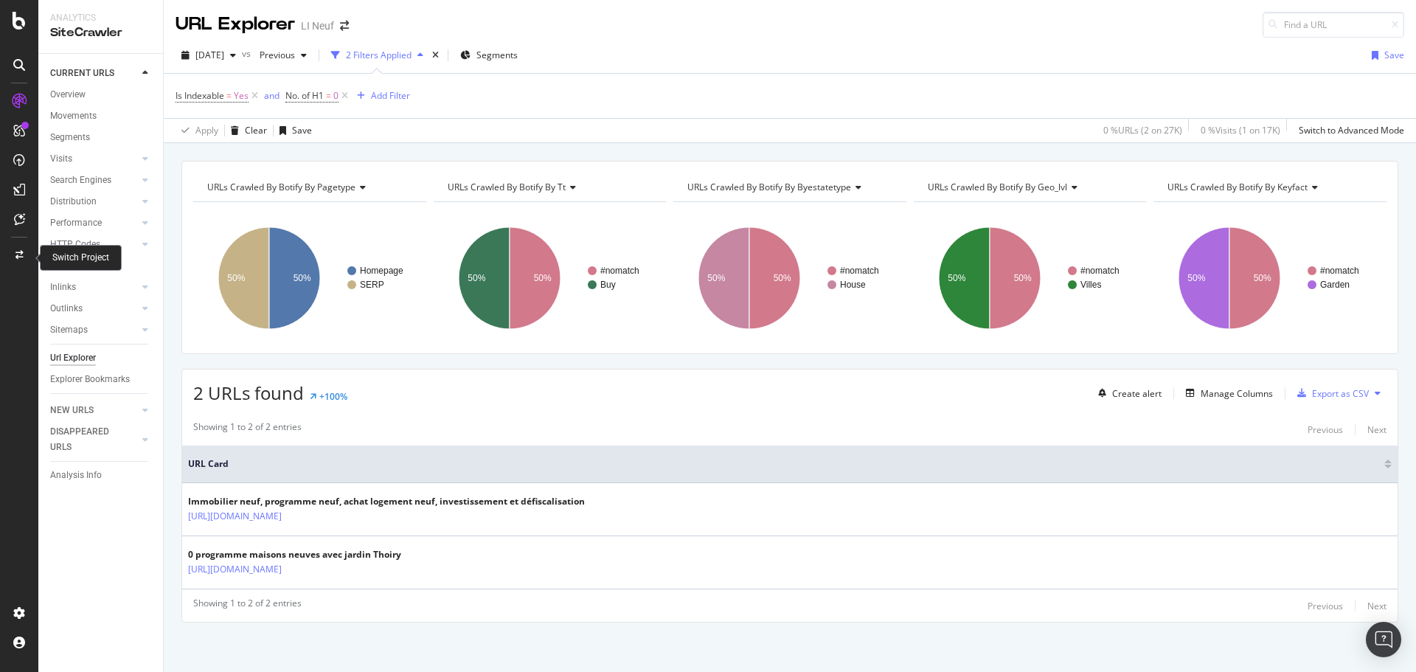
click at [21, 251] on icon at bounding box center [19, 255] width 8 height 9
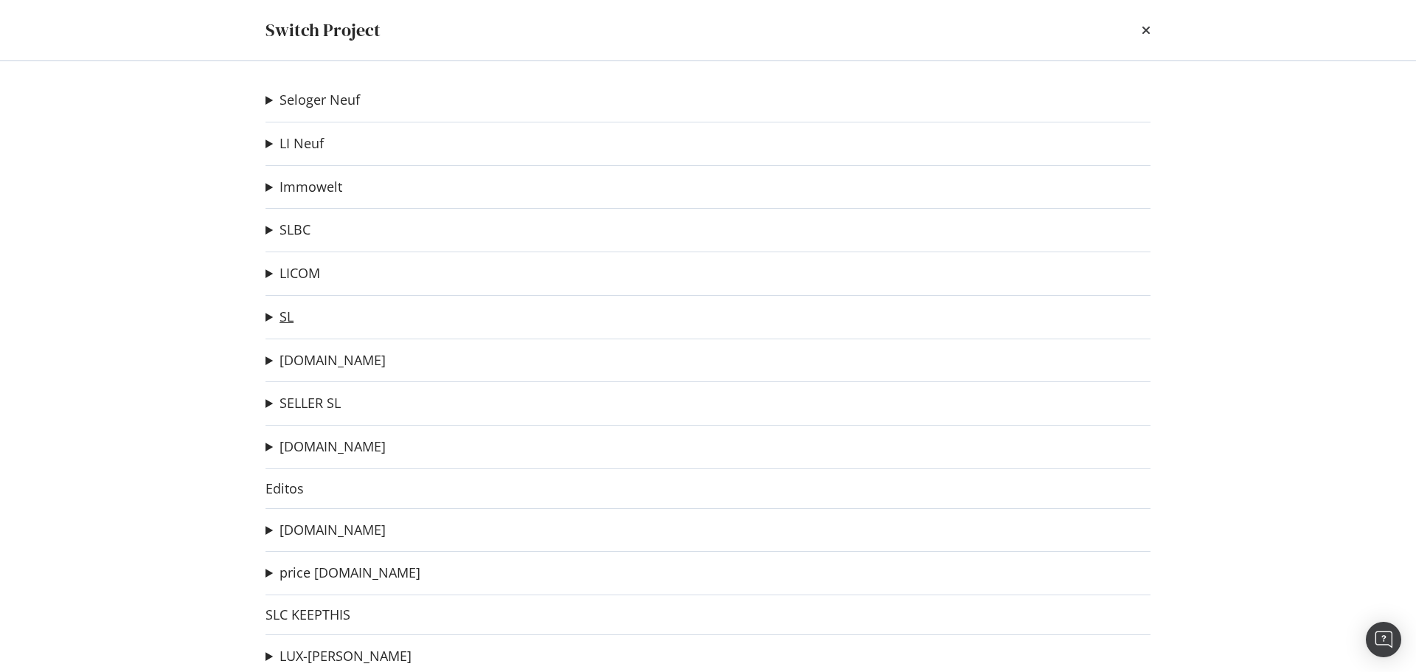
click at [282, 321] on link "SL" at bounding box center [287, 316] width 14 height 15
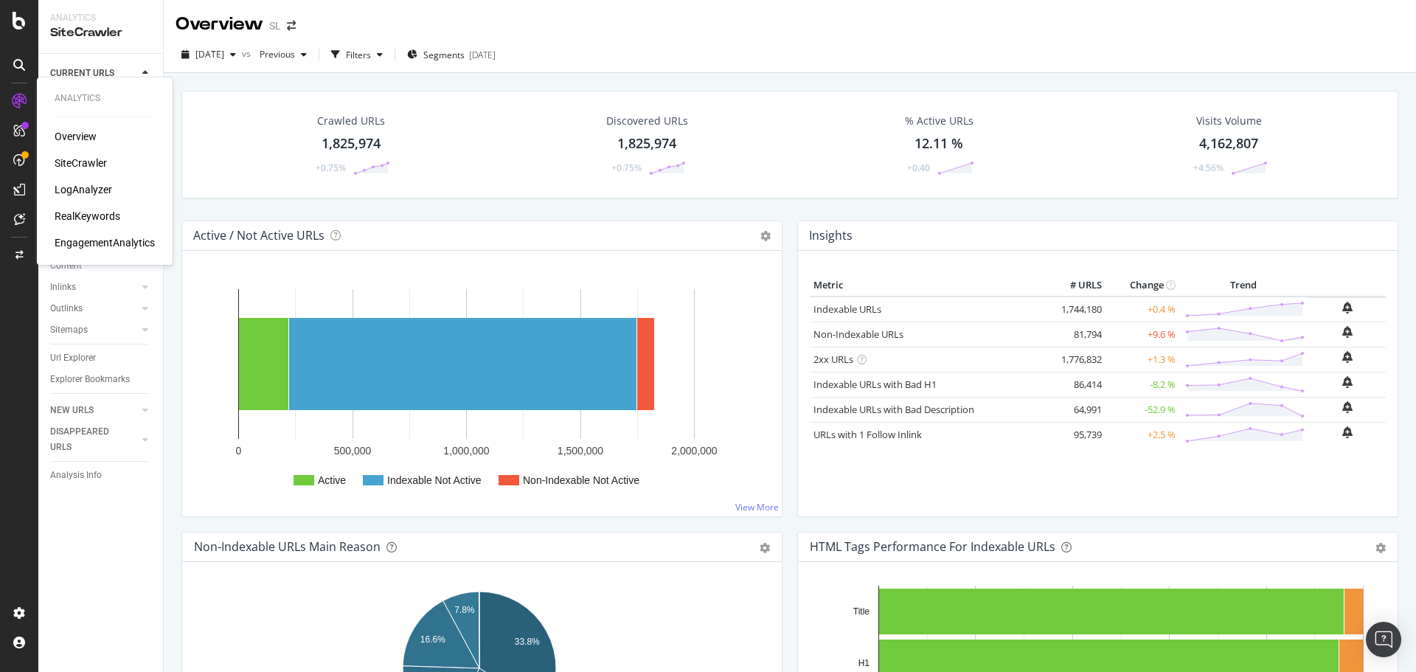
click at [97, 211] on div "RealKeywords" at bounding box center [88, 216] width 66 height 15
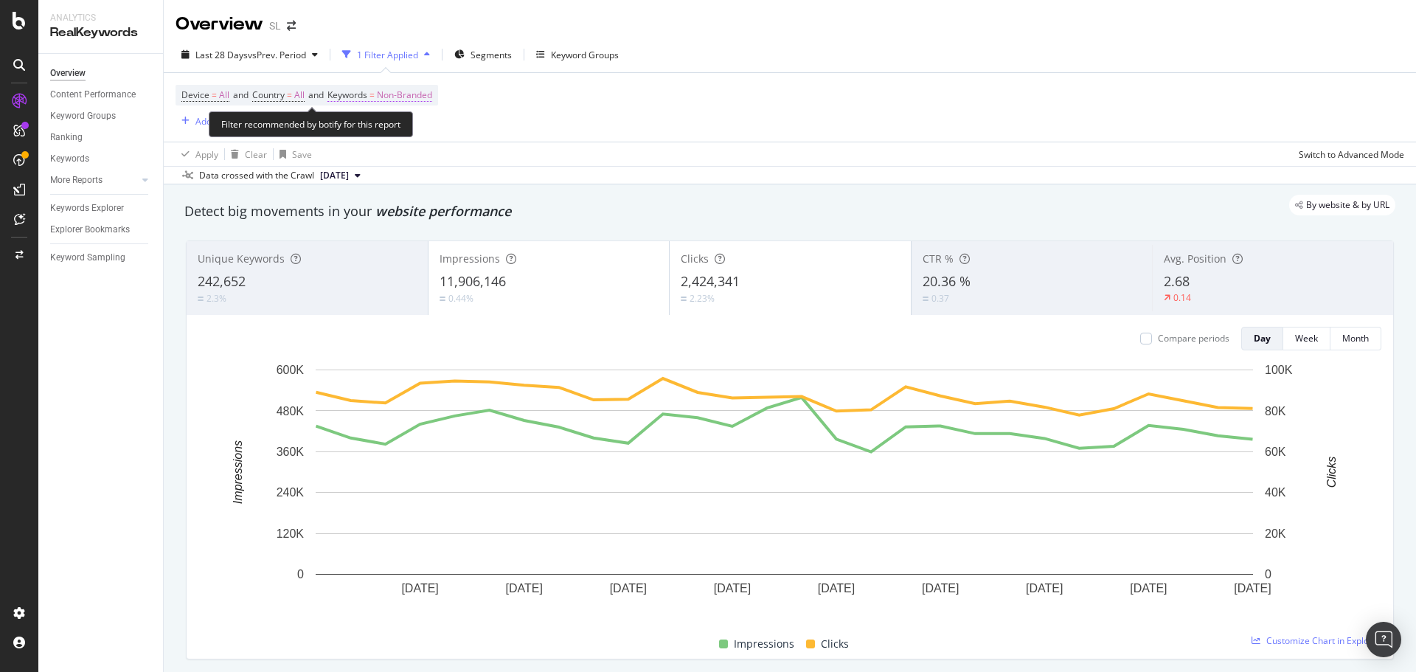
click at [384, 92] on span "Keywords = Non-Branded" at bounding box center [379, 95] width 105 height 13
click at [673, 125] on div "Device = All and Country = All and Keywords = Non-Branded Add Filter" at bounding box center [790, 107] width 1229 height 69
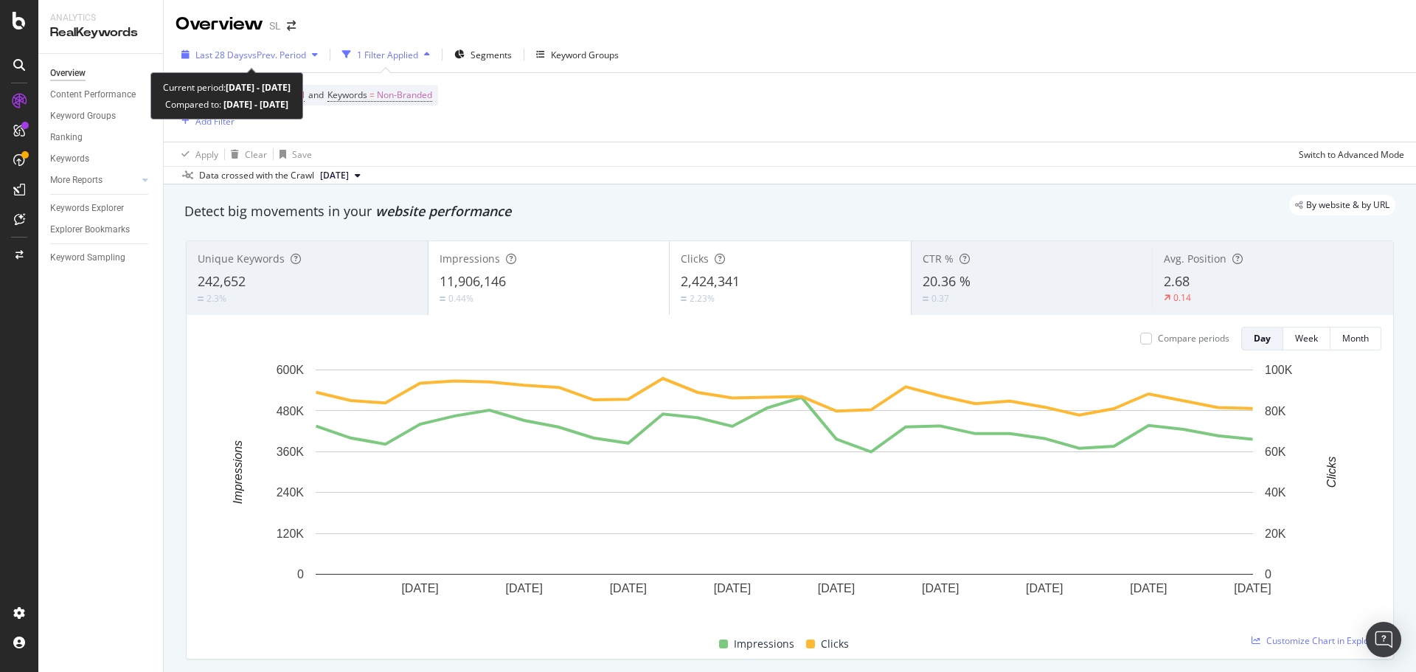
click at [266, 55] on span "vs Prev. Period" at bounding box center [277, 55] width 58 height 13
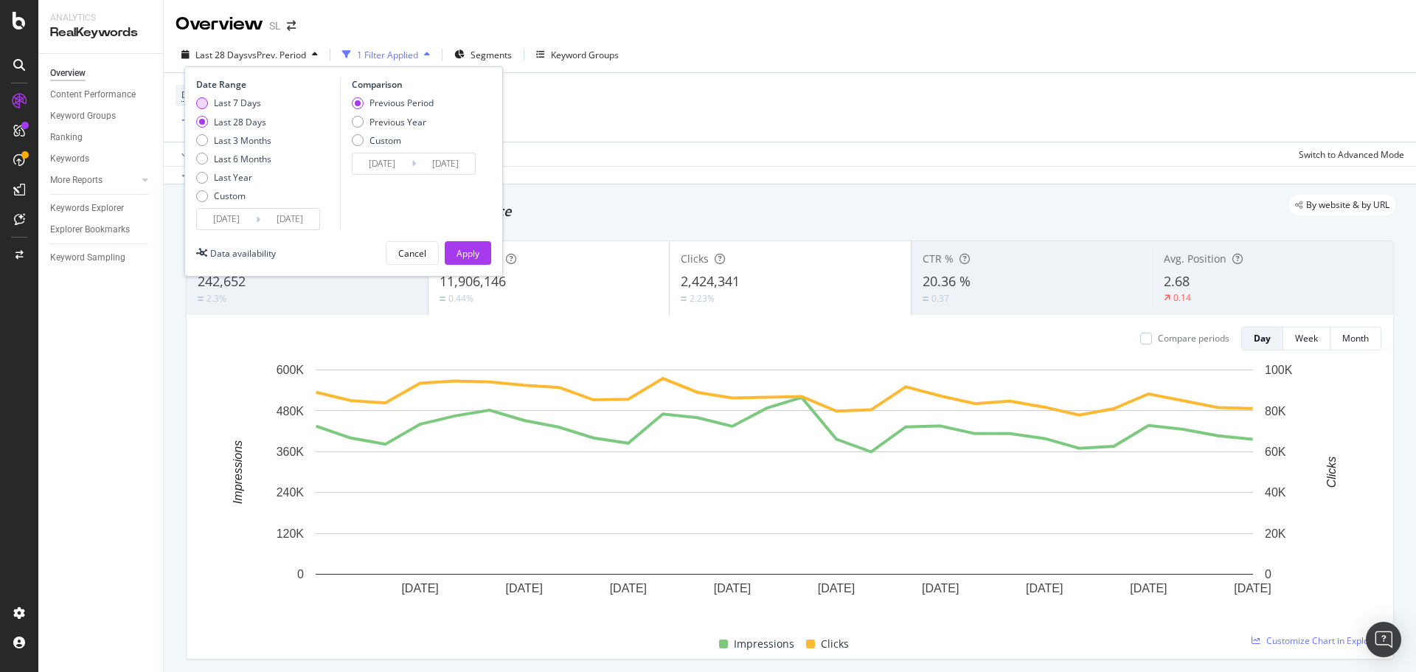
click at [249, 102] on div "Last 7 Days" at bounding box center [237, 103] width 47 height 13
type input "2025/09/11"
type input "2025/09/04"
type input "2025/09/10"
click at [466, 247] on div "Apply" at bounding box center [468, 253] width 23 height 13
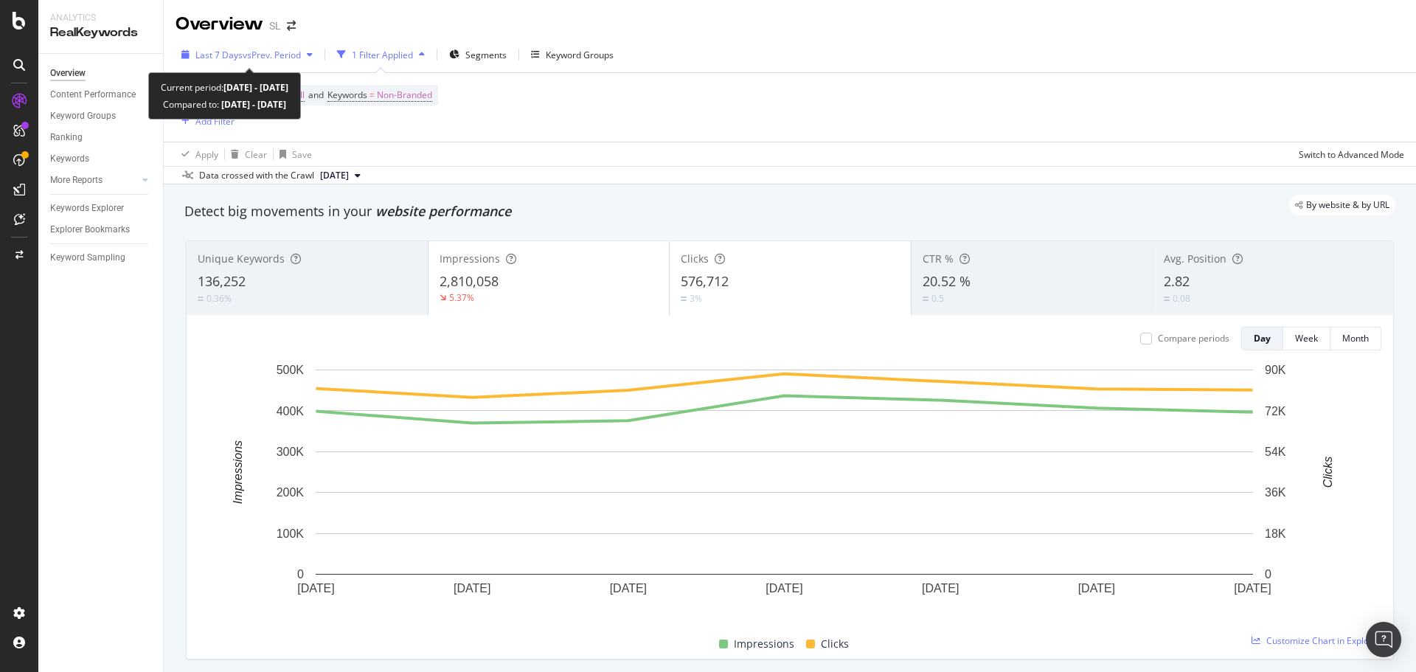
click at [268, 61] on div "Last 7 Days vs Prev. Period" at bounding box center [247, 55] width 143 height 22
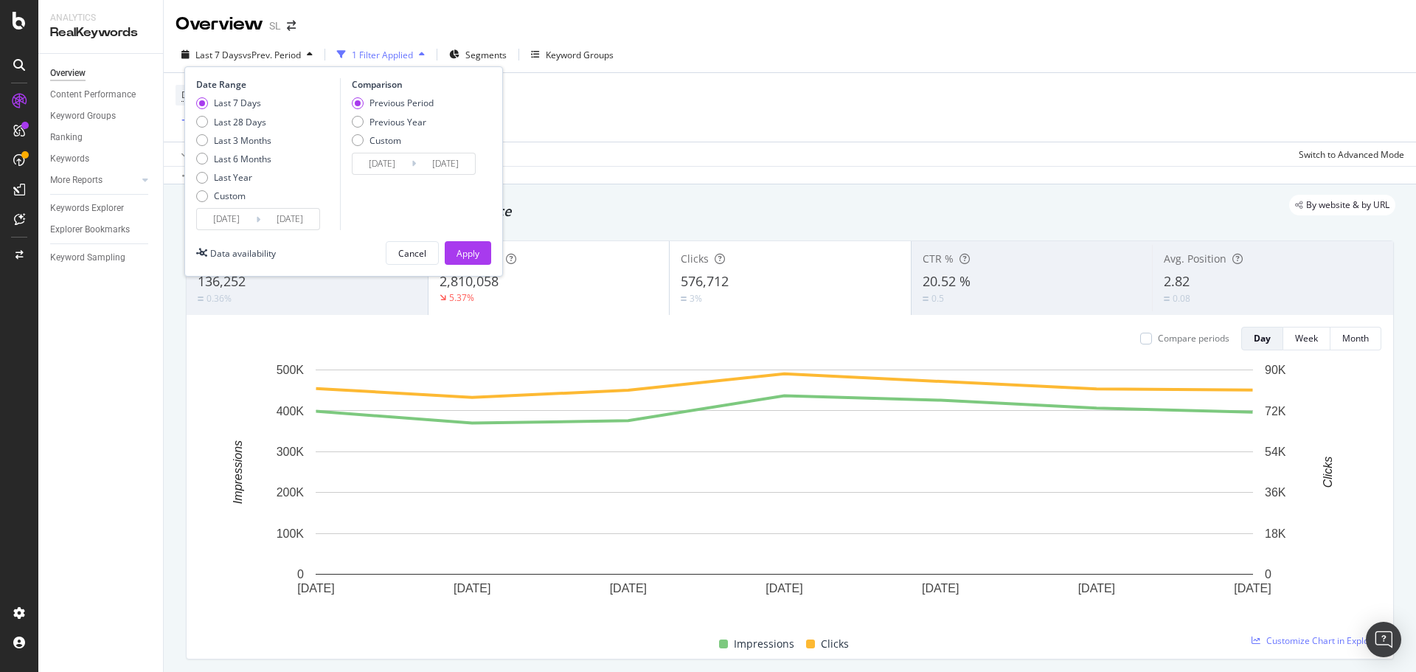
click at [229, 220] on input "2025/09/11" at bounding box center [226, 219] width 59 height 21
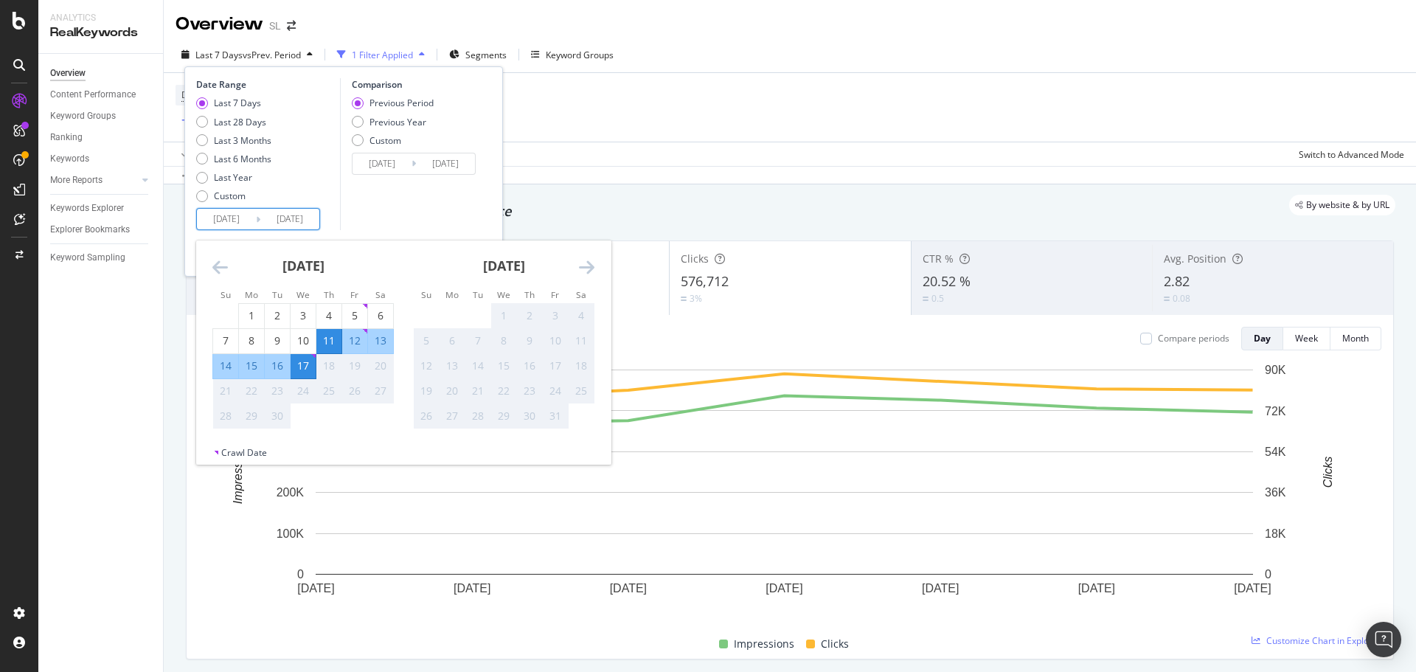
click at [289, 217] on input "2025/09/17" at bounding box center [289, 219] width 59 height 21
click at [586, 147] on div "Apply Clear Save Switch to Advanced Mode" at bounding box center [790, 154] width 1252 height 24
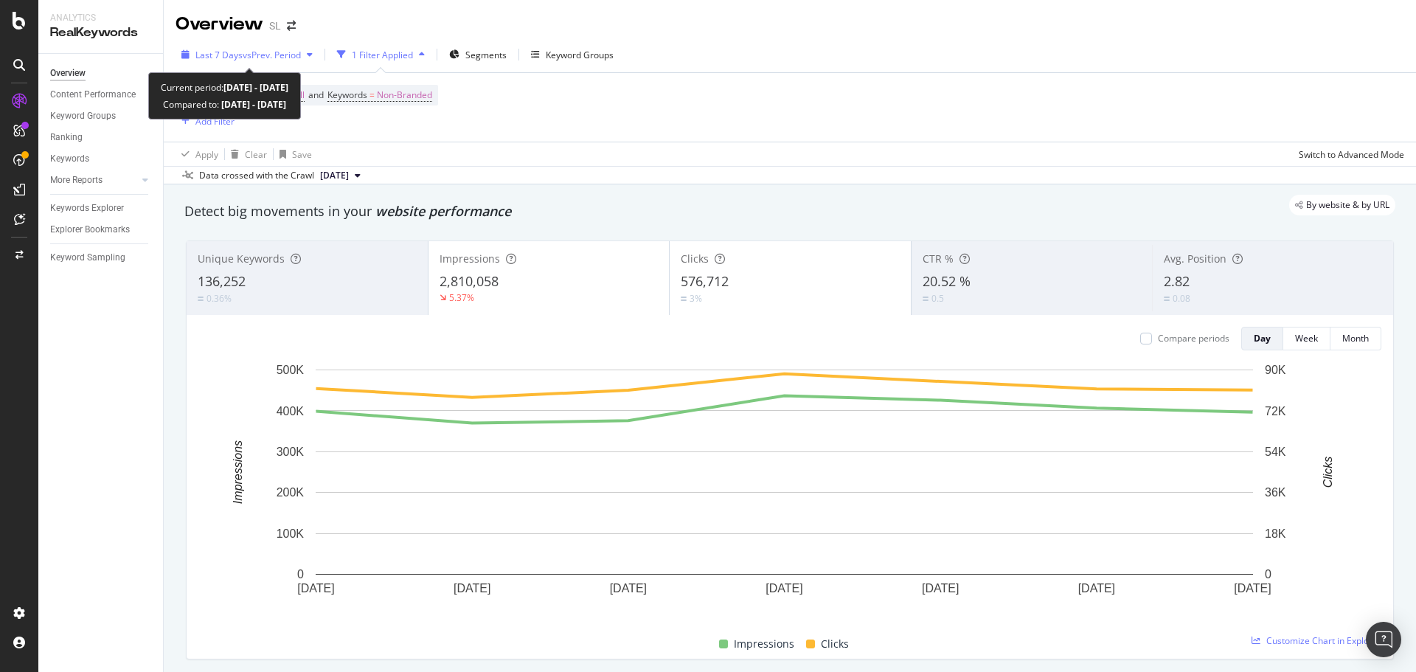
click at [244, 55] on span "vs Prev. Period" at bounding box center [272, 55] width 58 height 13
click at [258, 53] on span "vs Prev. Period" at bounding box center [272, 55] width 58 height 13
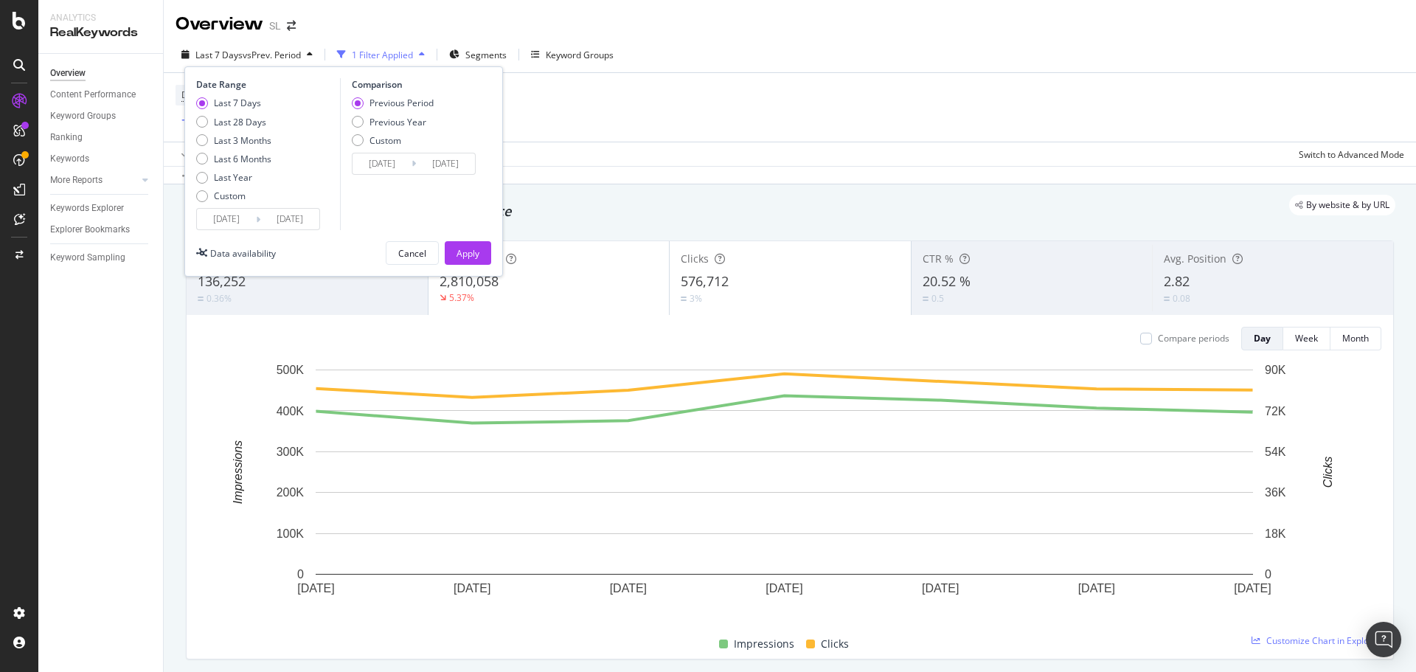
click at [195, 222] on div "Date Range Last 7 Days Last 28 Days Last 3 Months Last 6 Months Last Year Custo…" at bounding box center [343, 171] width 319 height 210
click at [208, 219] on input "2025/09/11" at bounding box center [226, 219] width 59 height 21
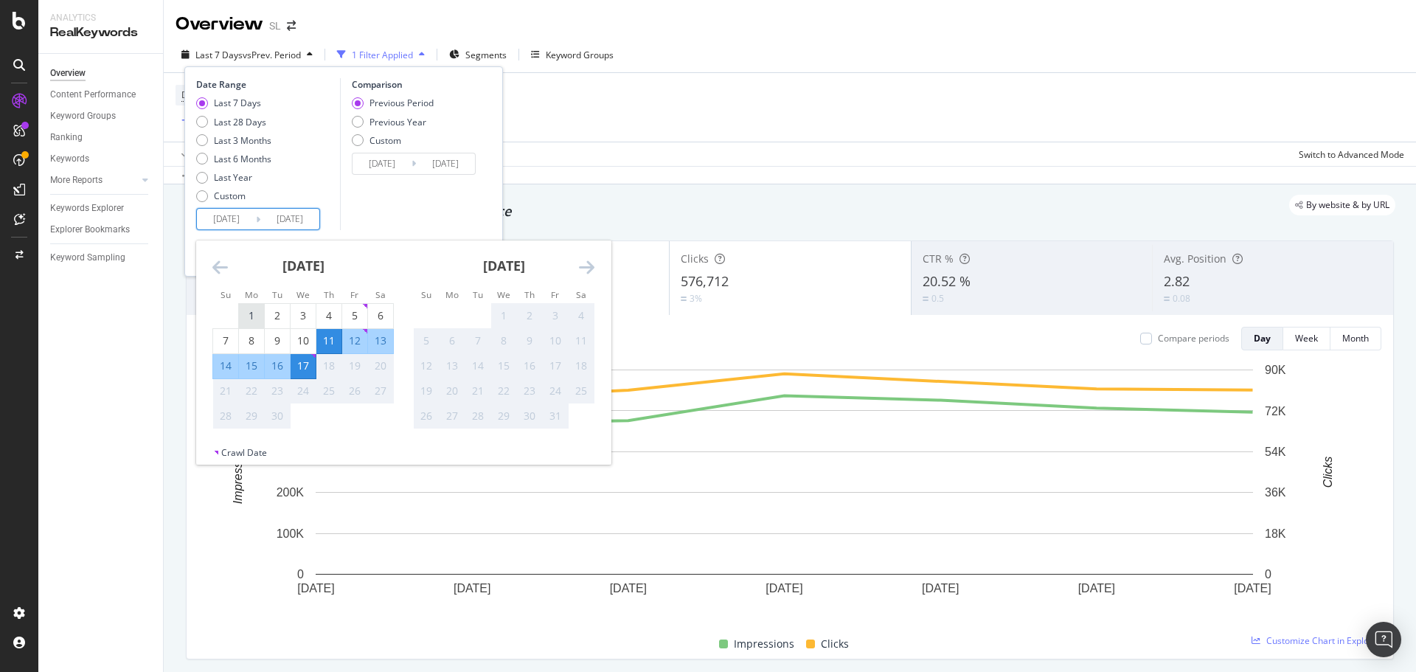
click at [254, 314] on div "1" at bounding box center [251, 315] width 25 height 15
type input "2025/09/01"
type input "2025/08/15"
type input "2025/08/31"
click at [412, 203] on div "Comparison Previous Period Previous Year Custom 2025/08/15 Navigate forward to …" at bounding box center [410, 154] width 140 height 152
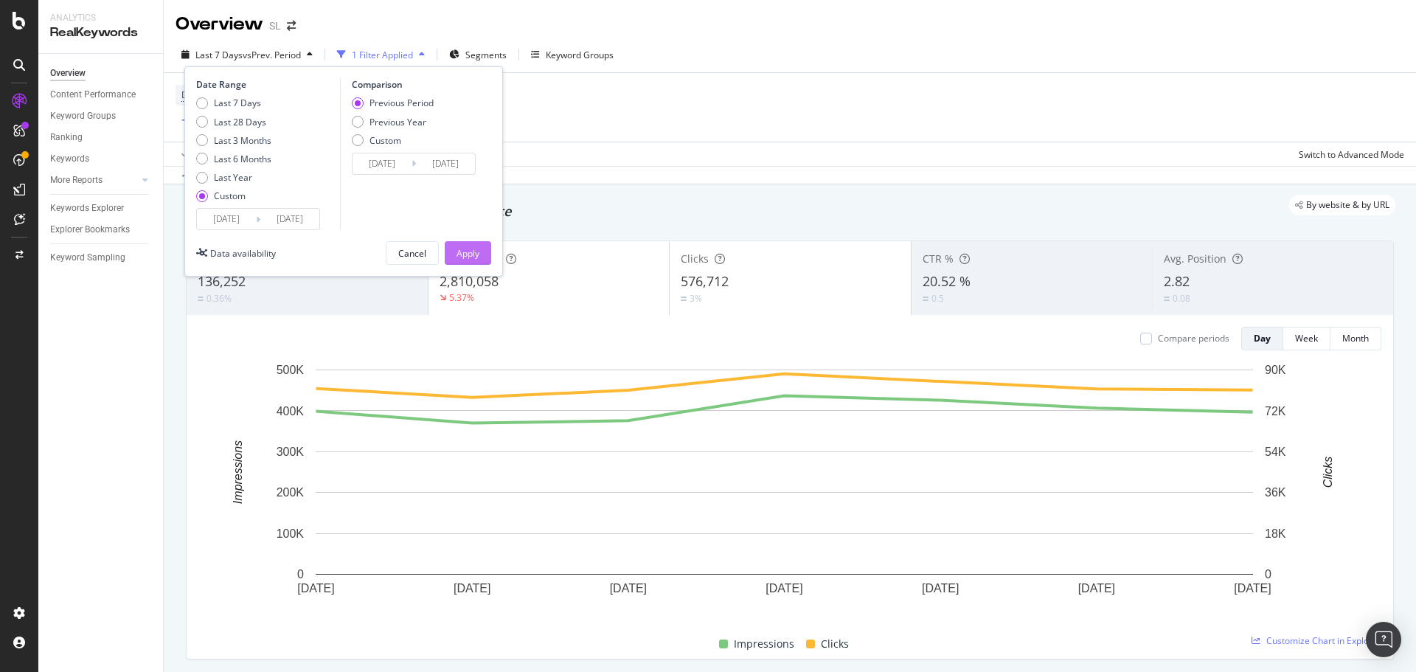
click at [460, 251] on div "Apply" at bounding box center [468, 253] width 23 height 13
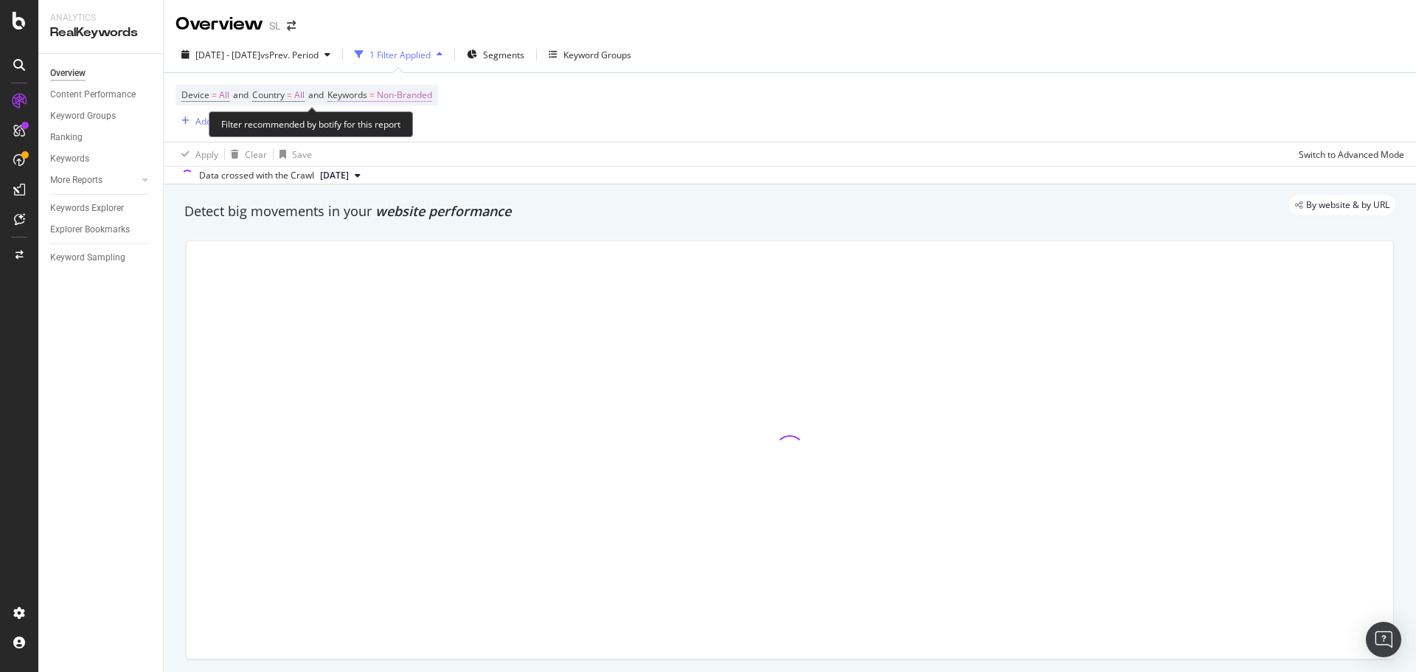
click at [410, 90] on span "Non-Branded" at bounding box center [404, 95] width 55 height 21
click at [415, 131] on div "button" at bounding box center [419, 129] width 18 height 9
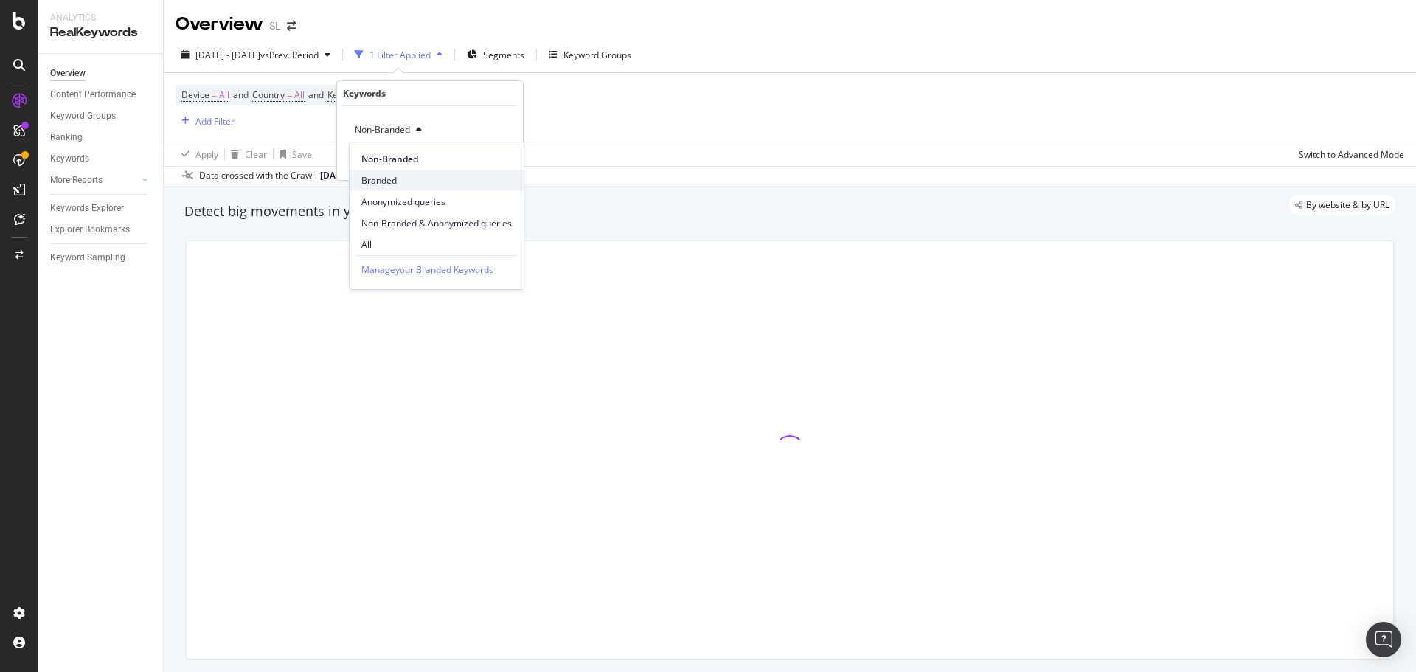
click at [414, 173] on div "Branded" at bounding box center [437, 180] width 174 height 21
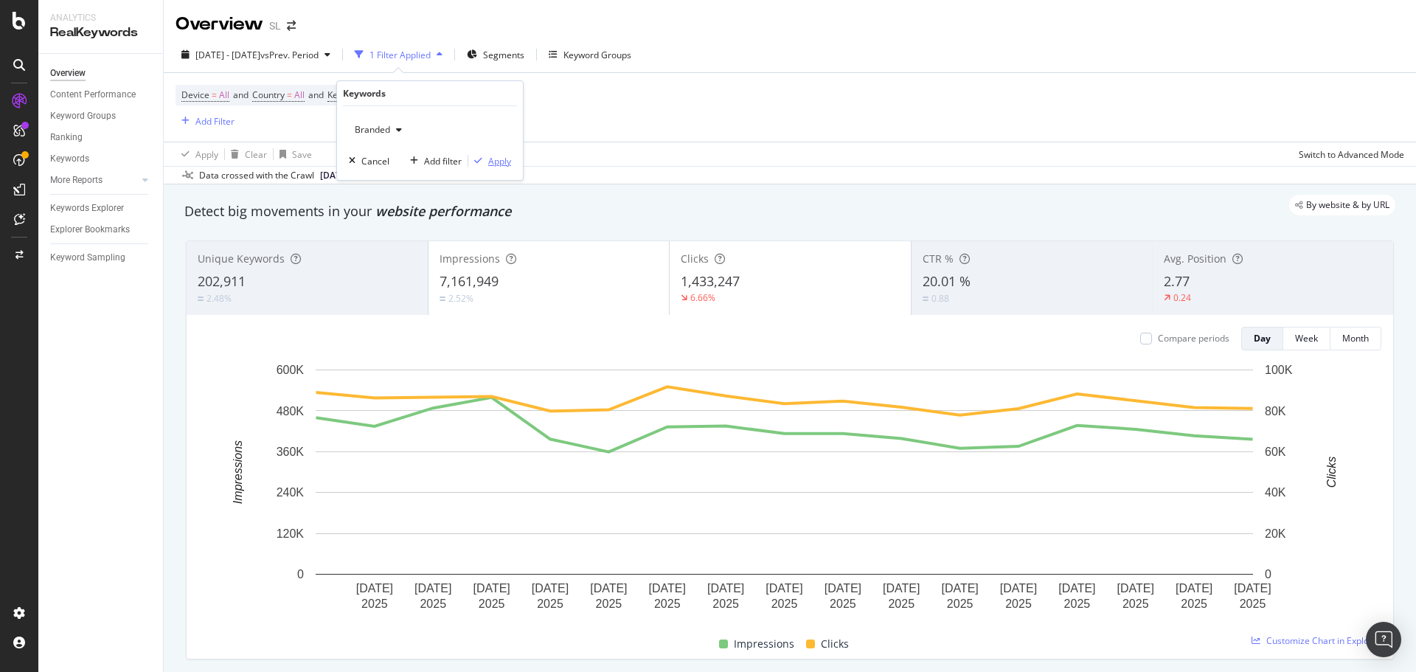
click at [497, 164] on div "Apply" at bounding box center [499, 161] width 23 height 13
click at [497, 164] on div "Apply Clear Save Switch to Advanced Mode" at bounding box center [790, 154] width 1252 height 24
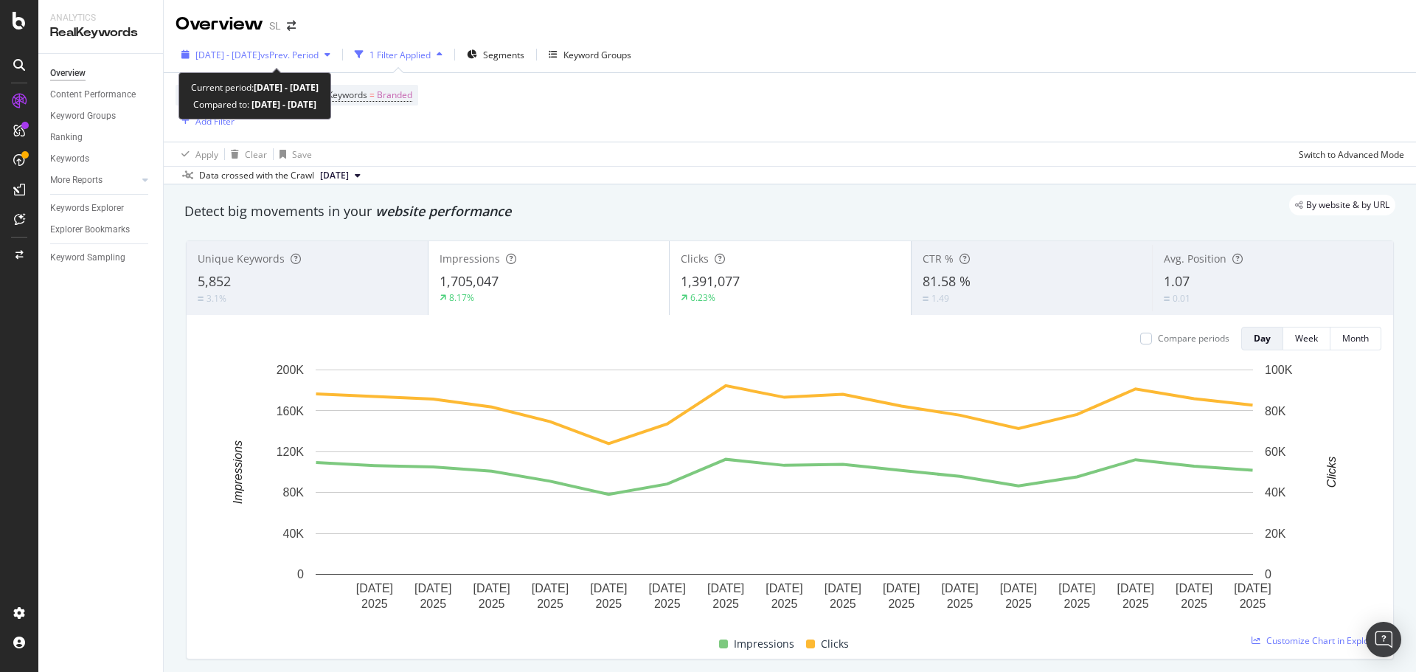
click at [315, 56] on span "vs Prev. Period" at bounding box center [289, 55] width 58 height 13
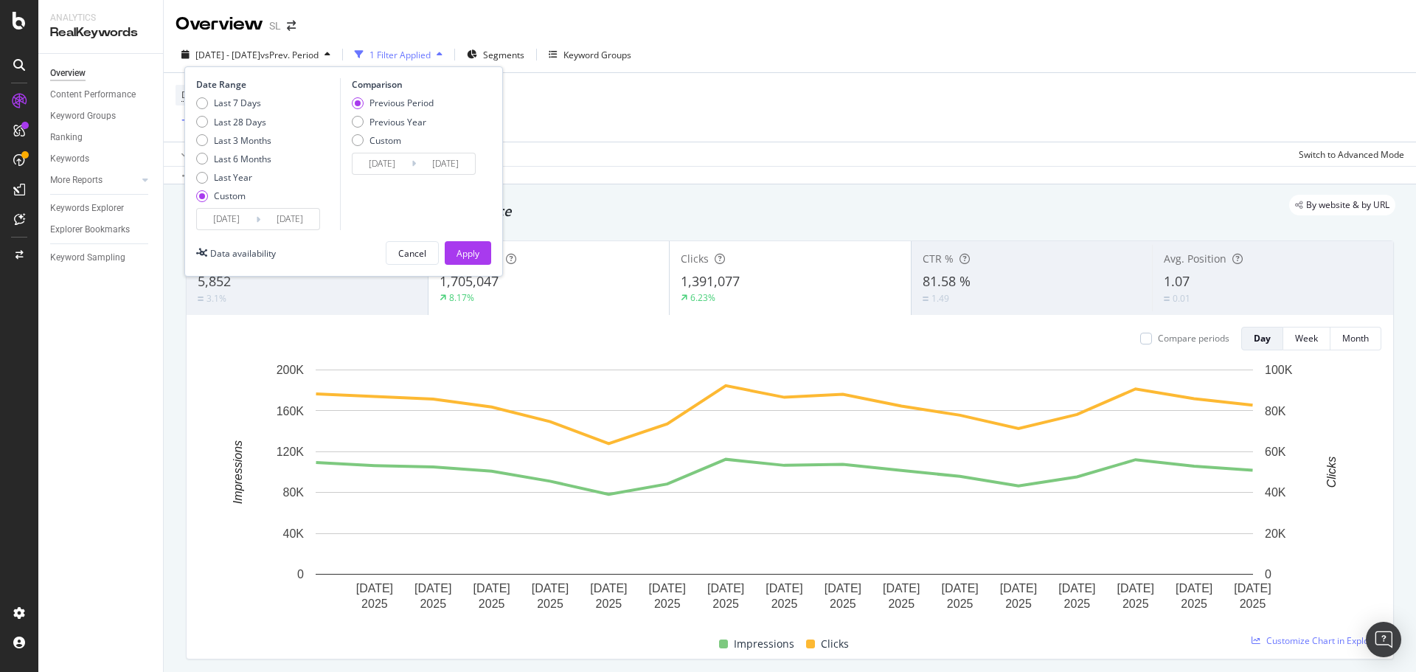
click at [236, 221] on input "2025/09/01" at bounding box center [226, 219] width 59 height 21
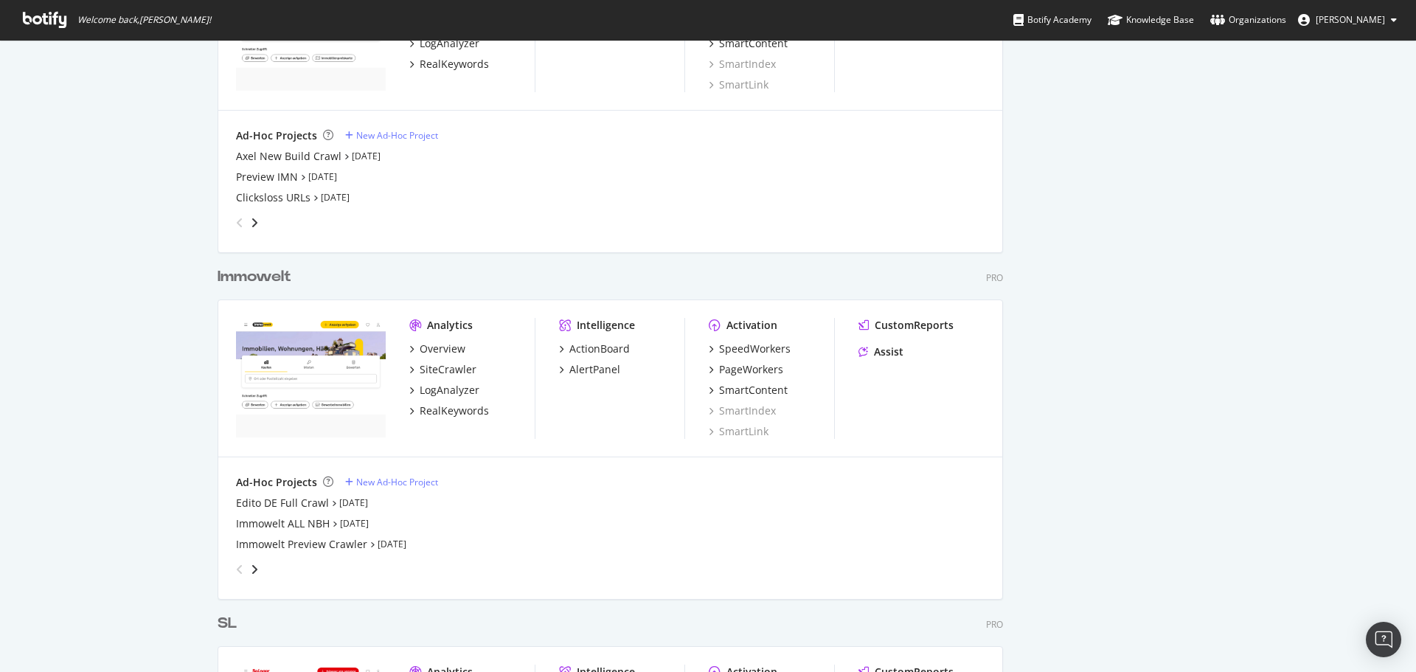
scroll to position [1929, 0]
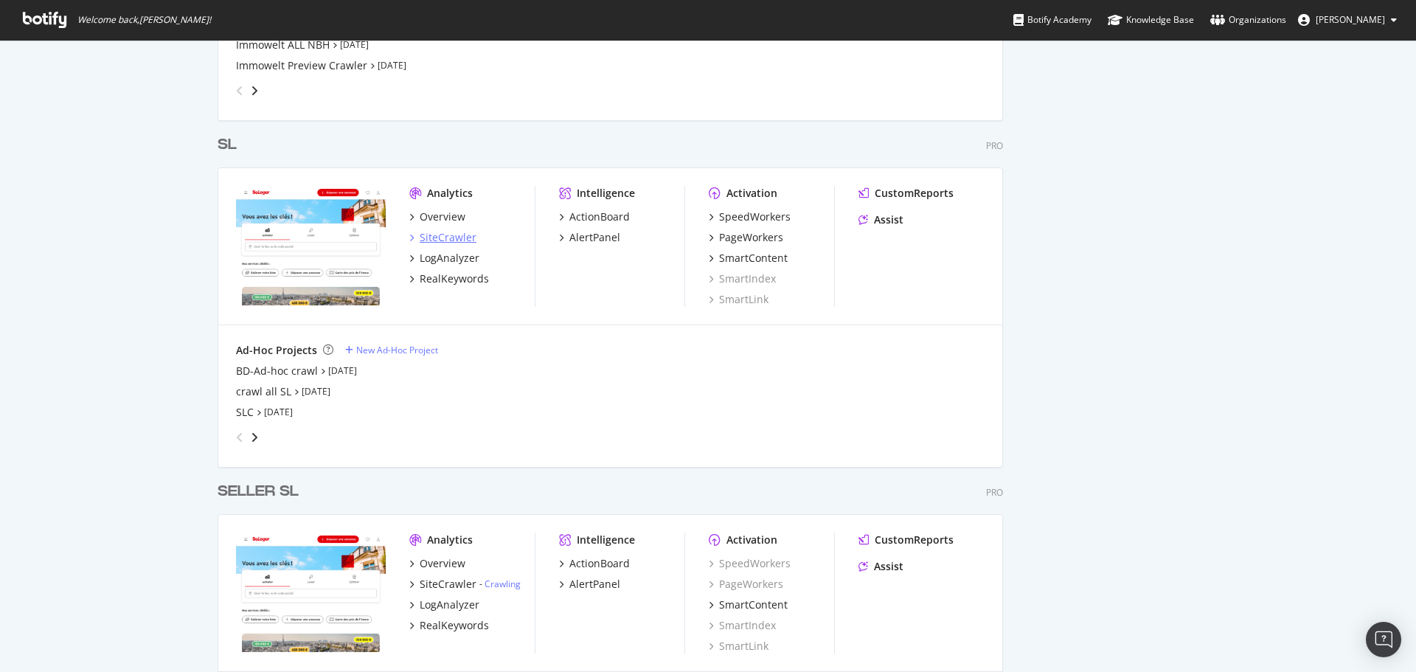
click at [442, 238] on div "SiteCrawler" at bounding box center [448, 237] width 57 height 15
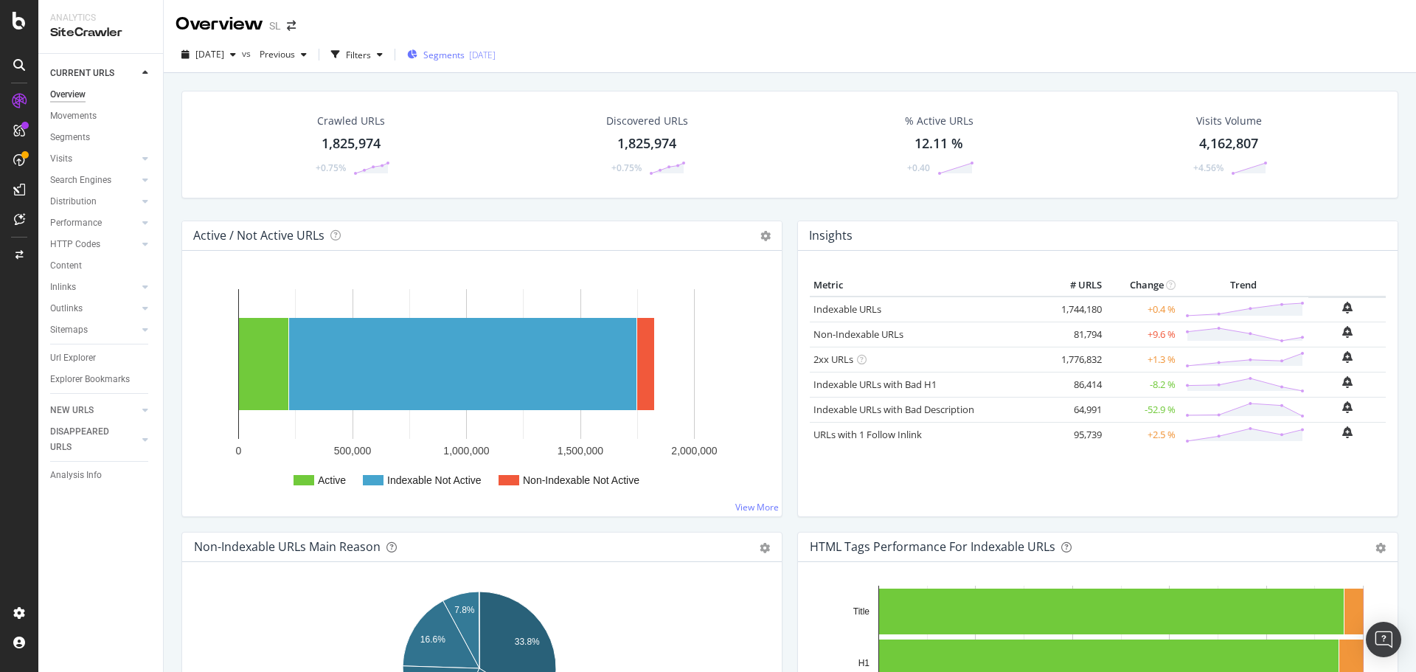
click at [465, 58] on span "Segments" at bounding box center [443, 55] width 41 height 13
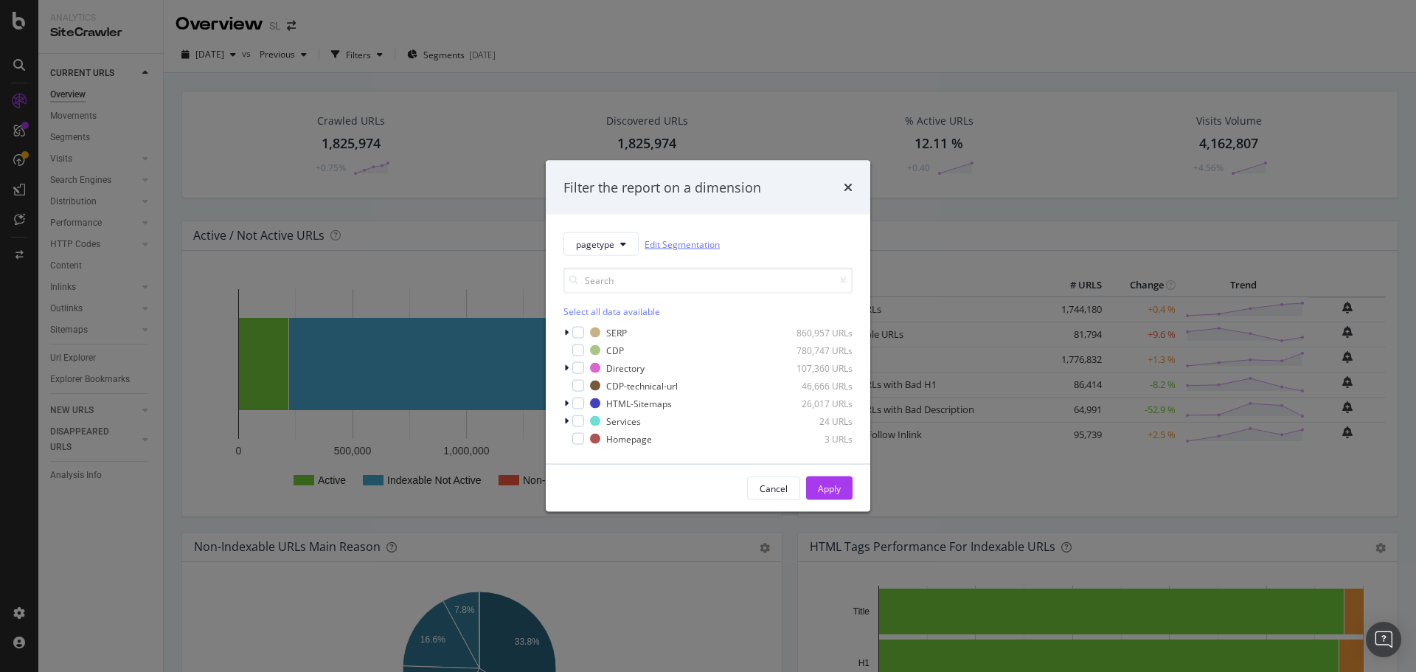
click at [698, 247] on link "Edit Segmentation" at bounding box center [682, 243] width 75 height 15
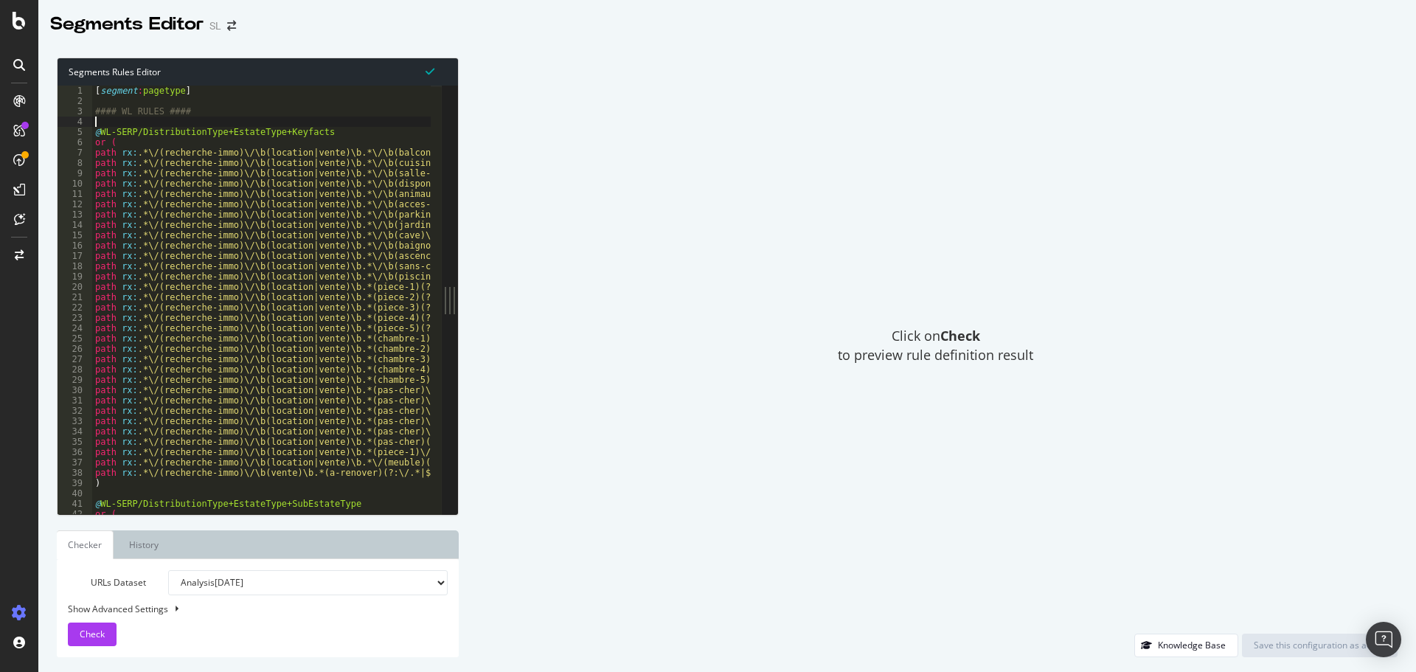
click at [370, 122] on div "[ segment : pagetype ] #### WL RULES #### @ WL-SERP/DistributionType+EstateType…" at bounding box center [620, 305] width 1057 height 438
type textarea "@WL-Rent-sharedflat+Trading path rx:.*\/(recherche-immo).*\/\b(location\/coloca…"
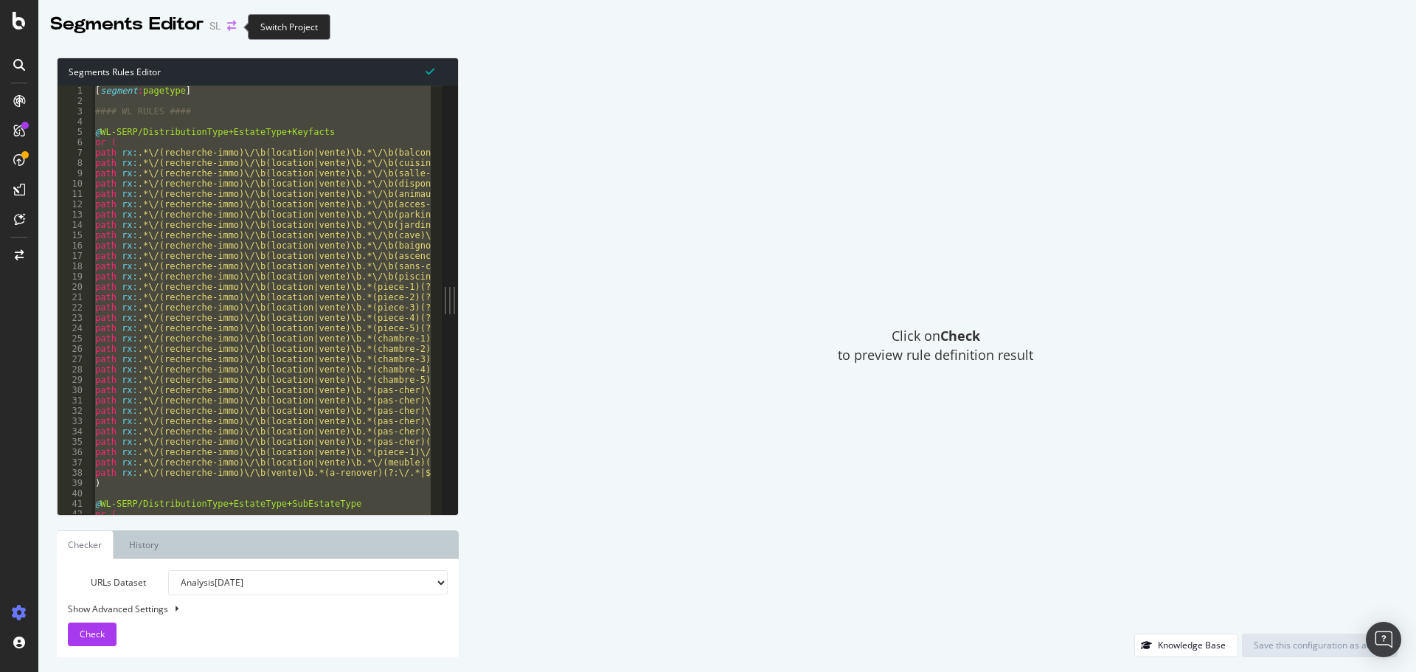
click at [227, 27] on icon "arrow-right-arrow-left" at bounding box center [231, 26] width 9 height 10
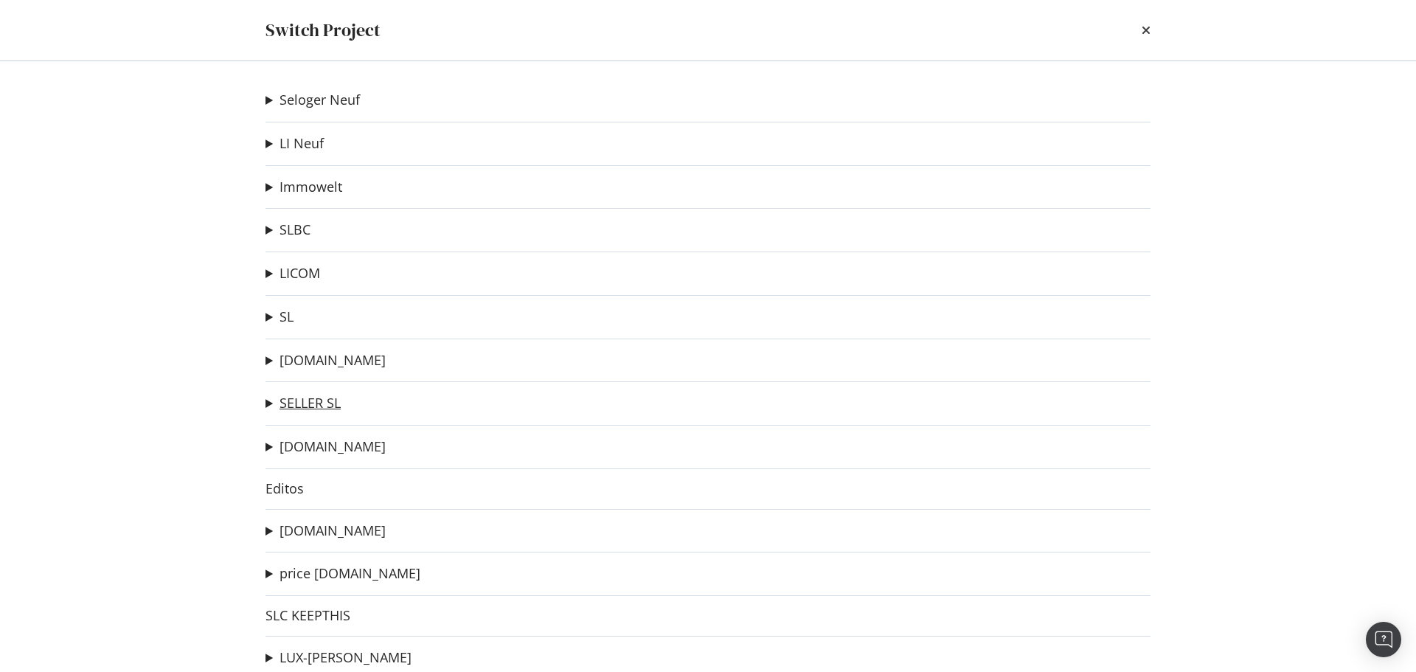
click at [310, 400] on link "SELLER SL" at bounding box center [310, 402] width 61 height 15
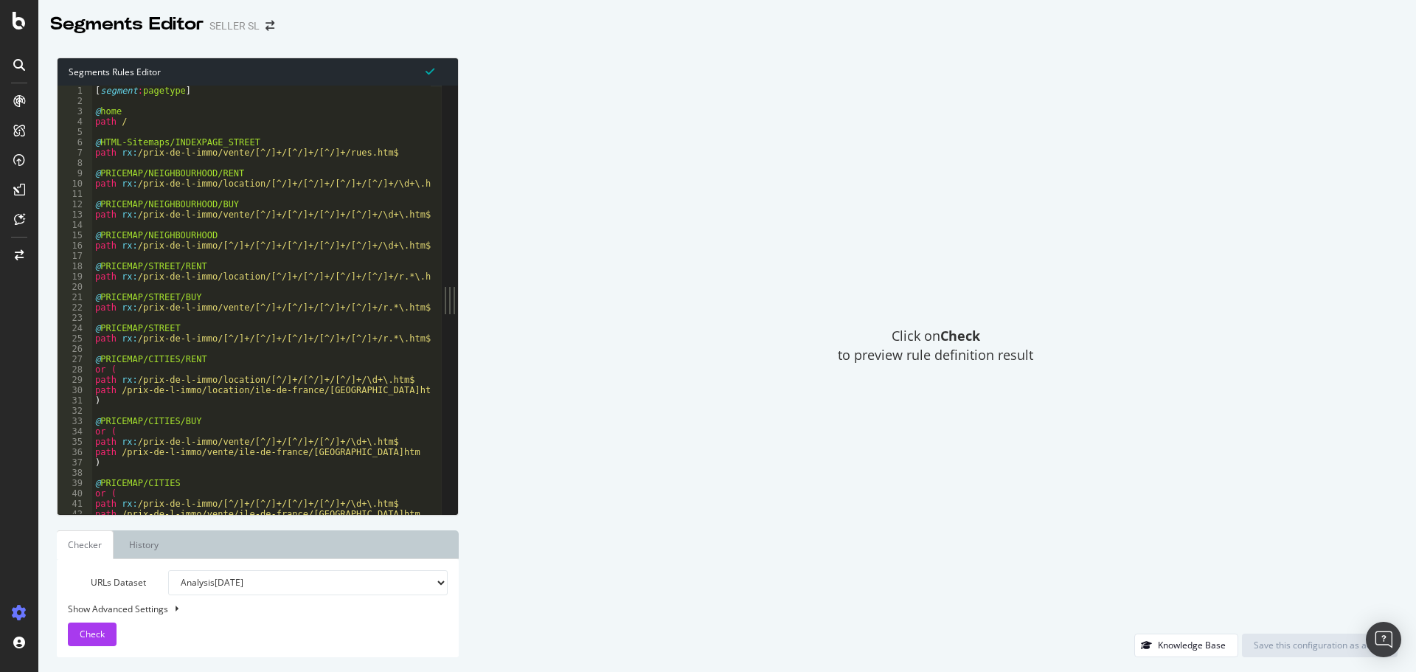
click at [198, 119] on div "[ segment : pagetype ] @ home path / @ HTML-Sitemaps/INDEXPAGE_STREET path rx :…" at bounding box center [384, 305] width 585 height 438
type textarea "path rx:/prix-de-l-immo/vente/[GEOGRAPHIC_DATA]/[GEOGRAPHIC_DATA]/saint-voir/.*…"
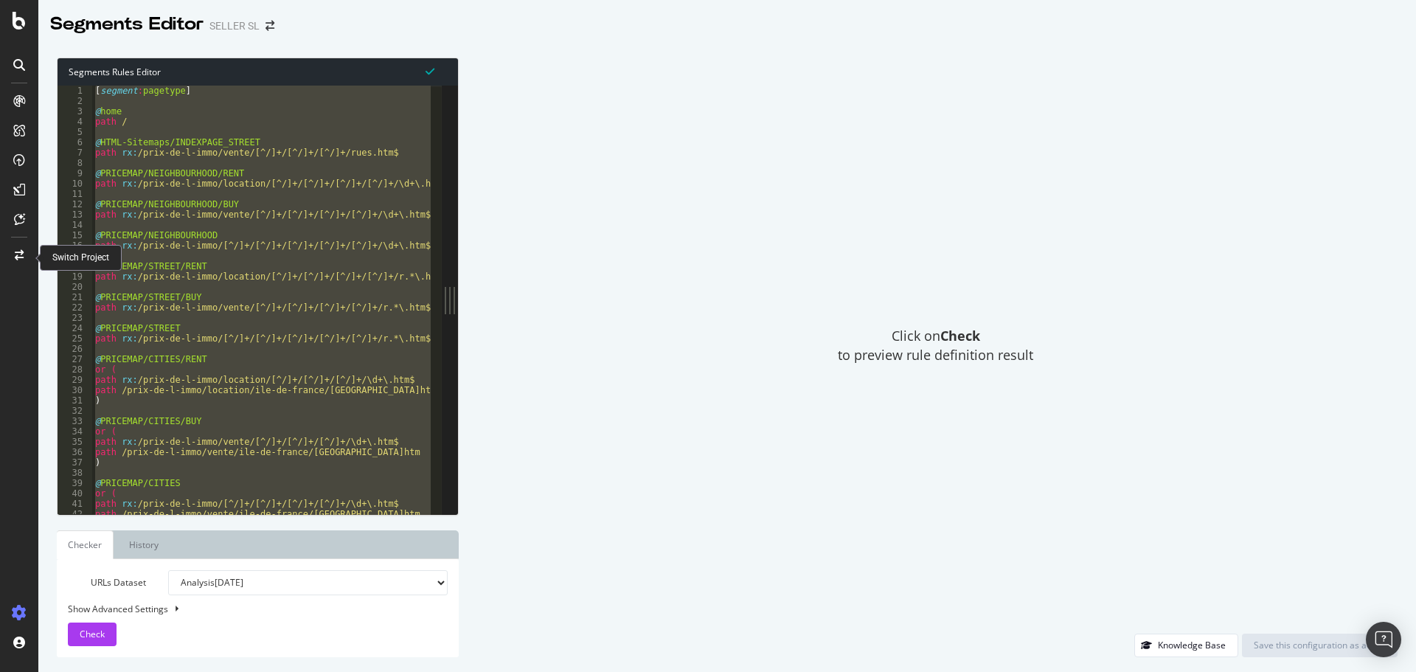
click at [18, 253] on icon at bounding box center [19, 255] width 9 height 10
click at [18, 253] on body "Segments Editor SELLER SL Segments Rules Editor path rx:/prix-de-l-immo/vente/[…" at bounding box center [708, 336] width 1416 height 672
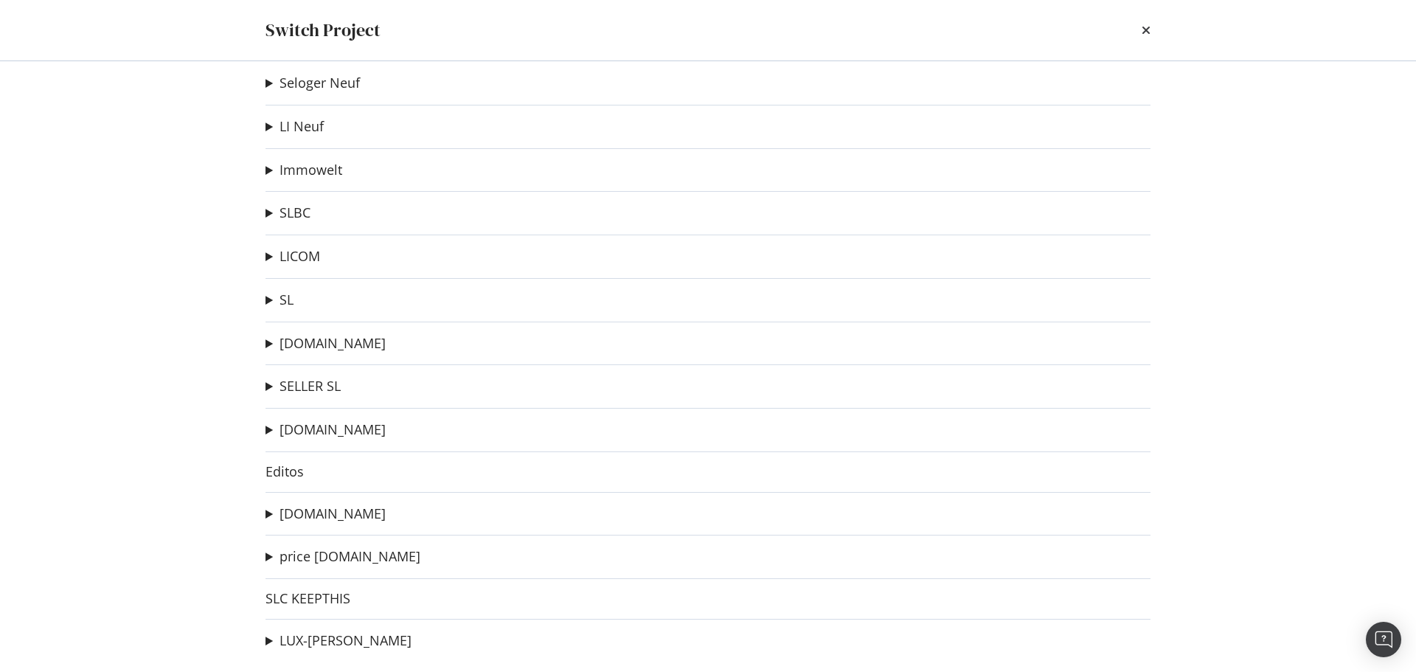
scroll to position [24, 0]
